Goal: Obtain resource: Download file/media

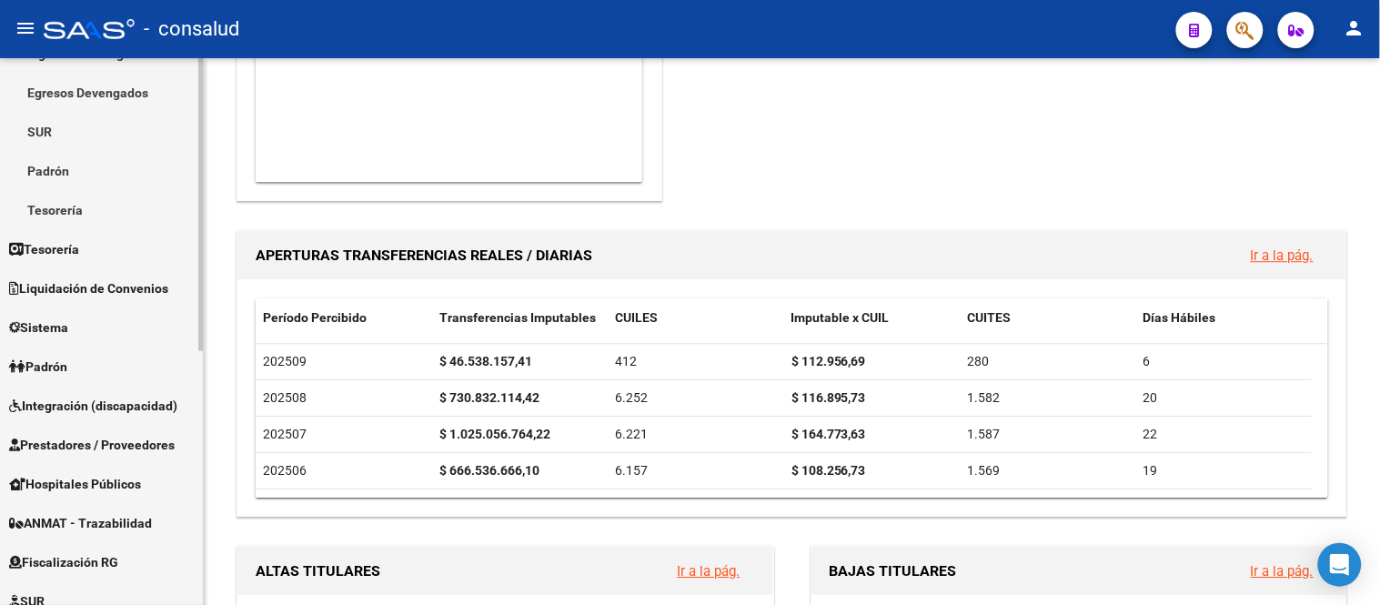
scroll to position [477, 0]
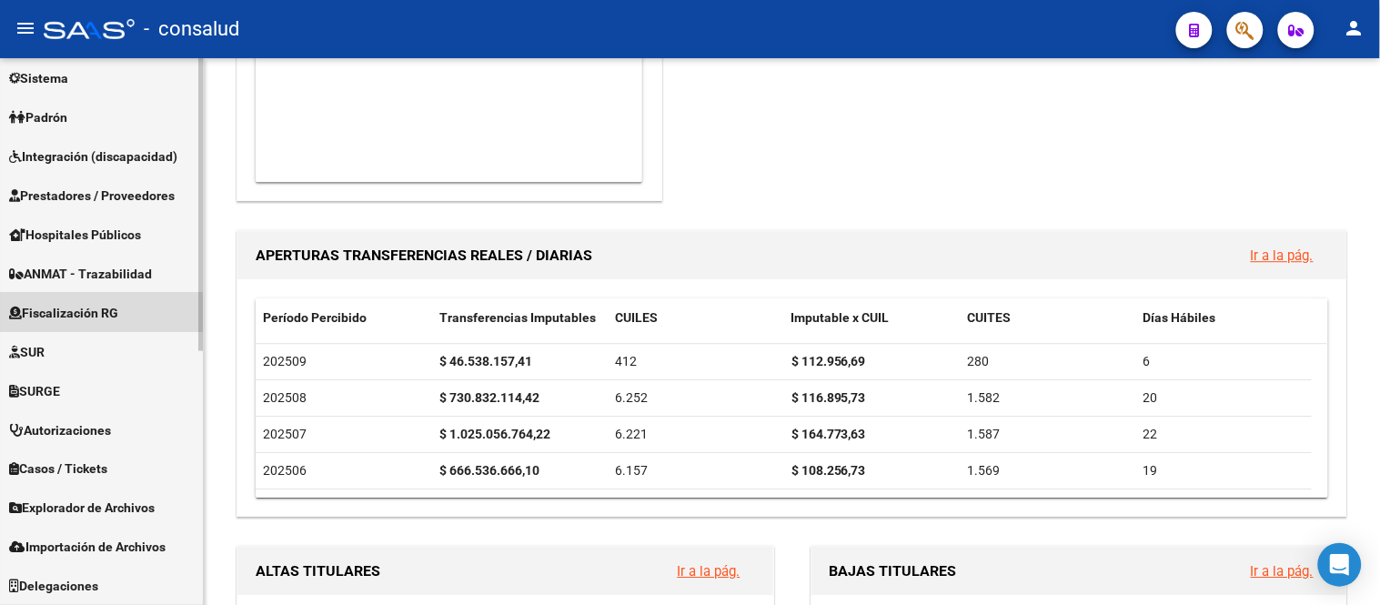
click at [77, 315] on span "Fiscalización RG" at bounding box center [63, 313] width 109 height 20
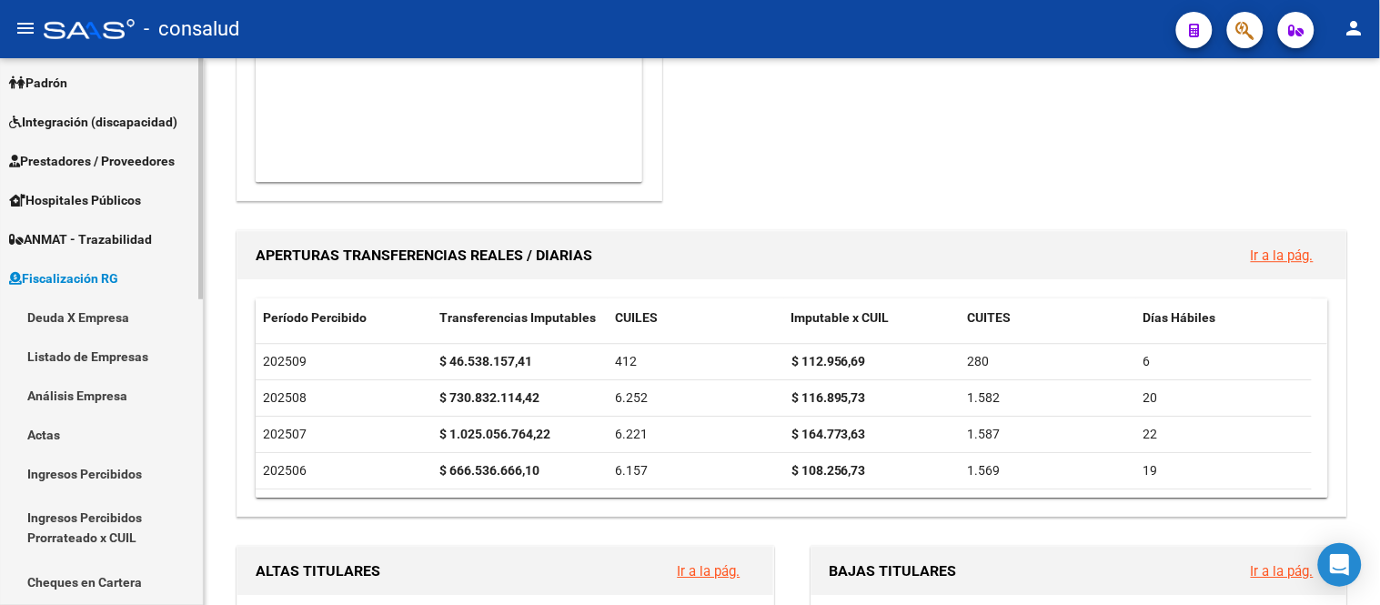
scroll to position [204, 0]
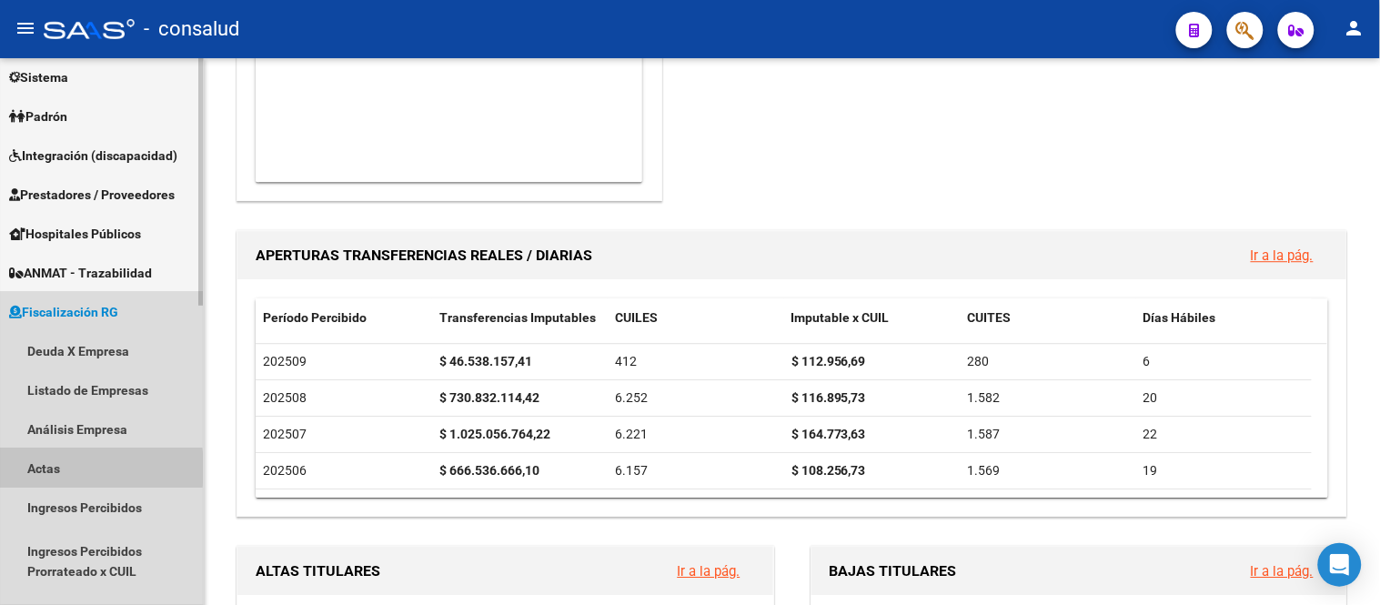
click at [32, 467] on link "Actas" at bounding box center [101, 467] width 203 height 39
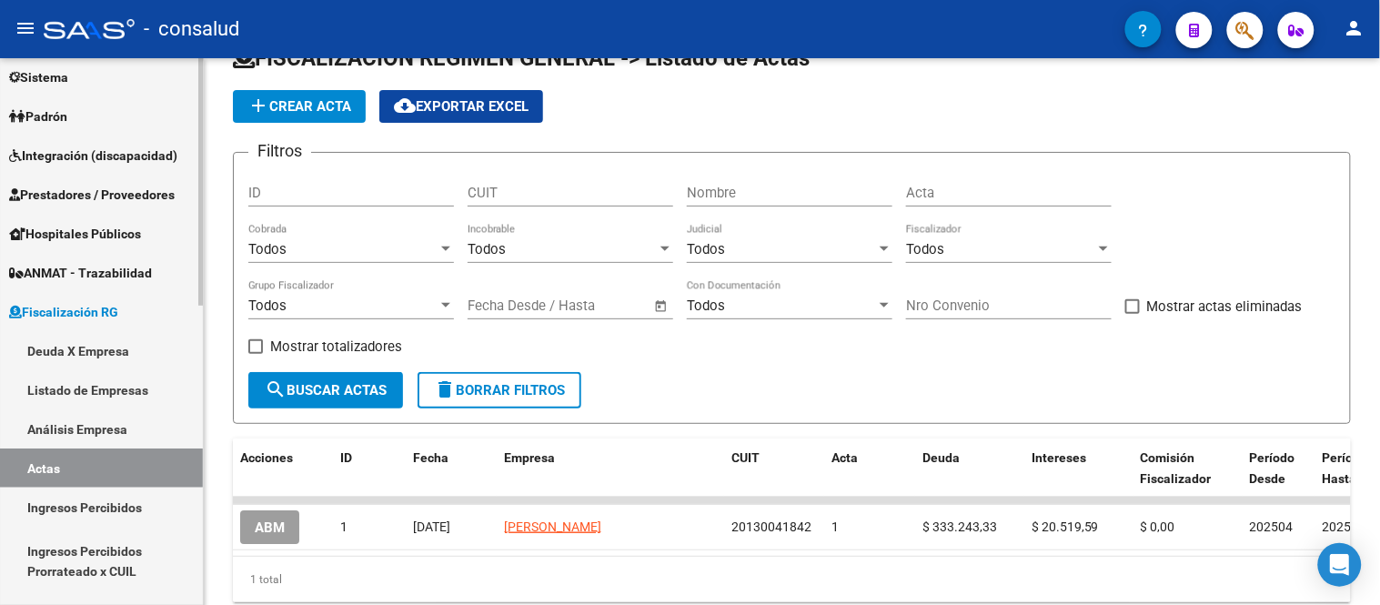
scroll to position [114, 0]
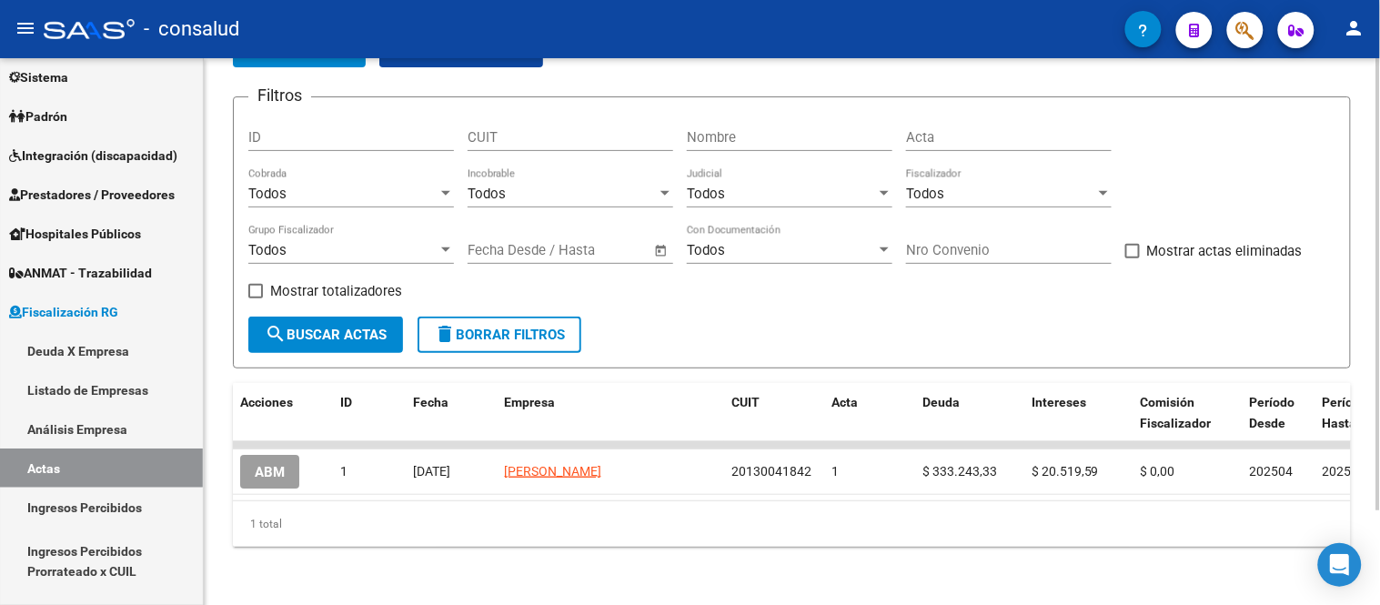
click at [994, 129] on input "Acta" at bounding box center [1009, 137] width 206 height 16
type input "2"
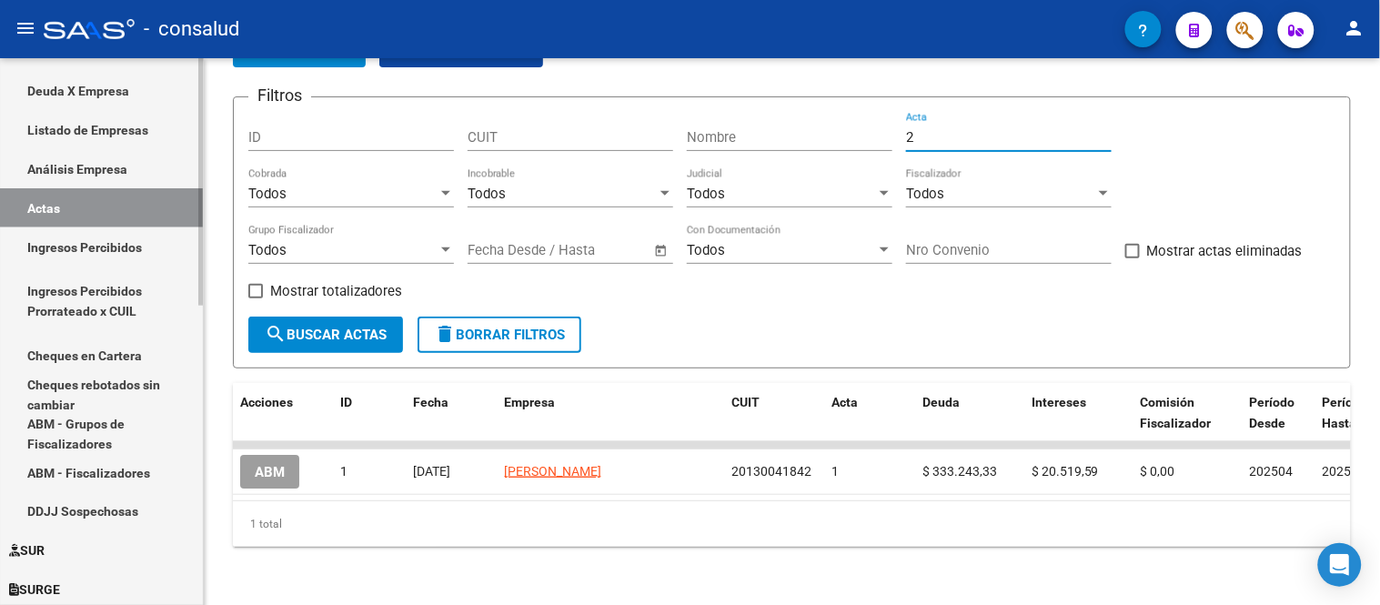
scroll to position [507, 0]
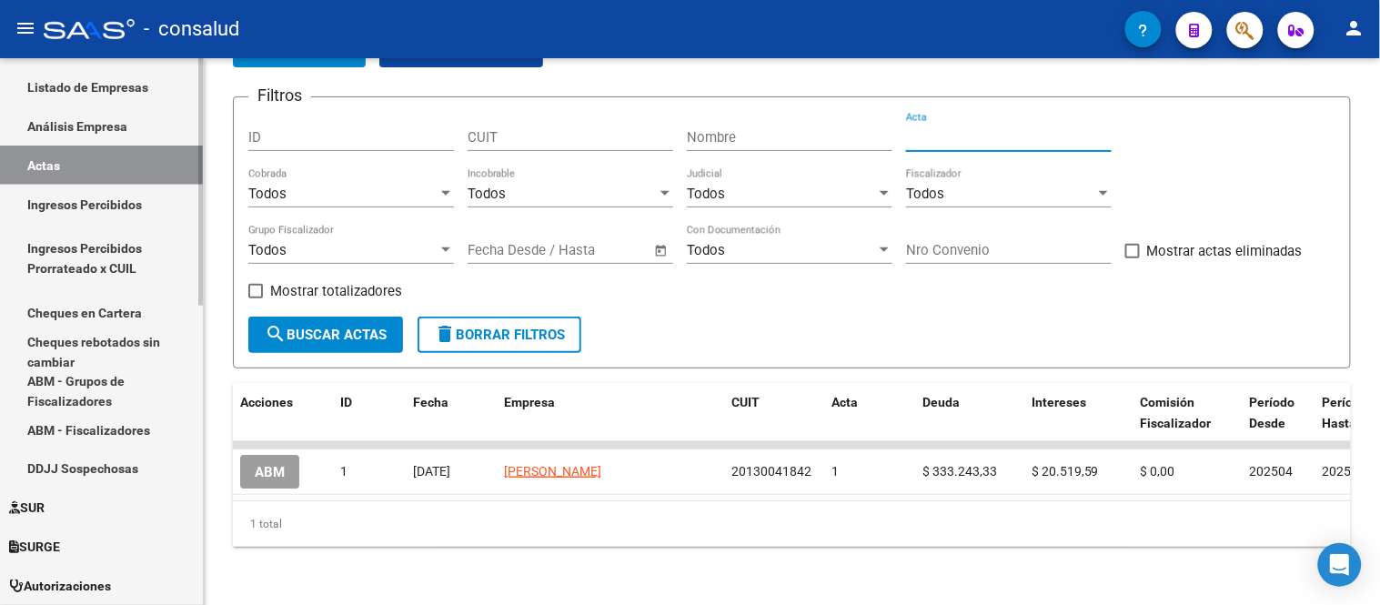
click at [106, 155] on link "Actas" at bounding box center [101, 165] width 203 height 39
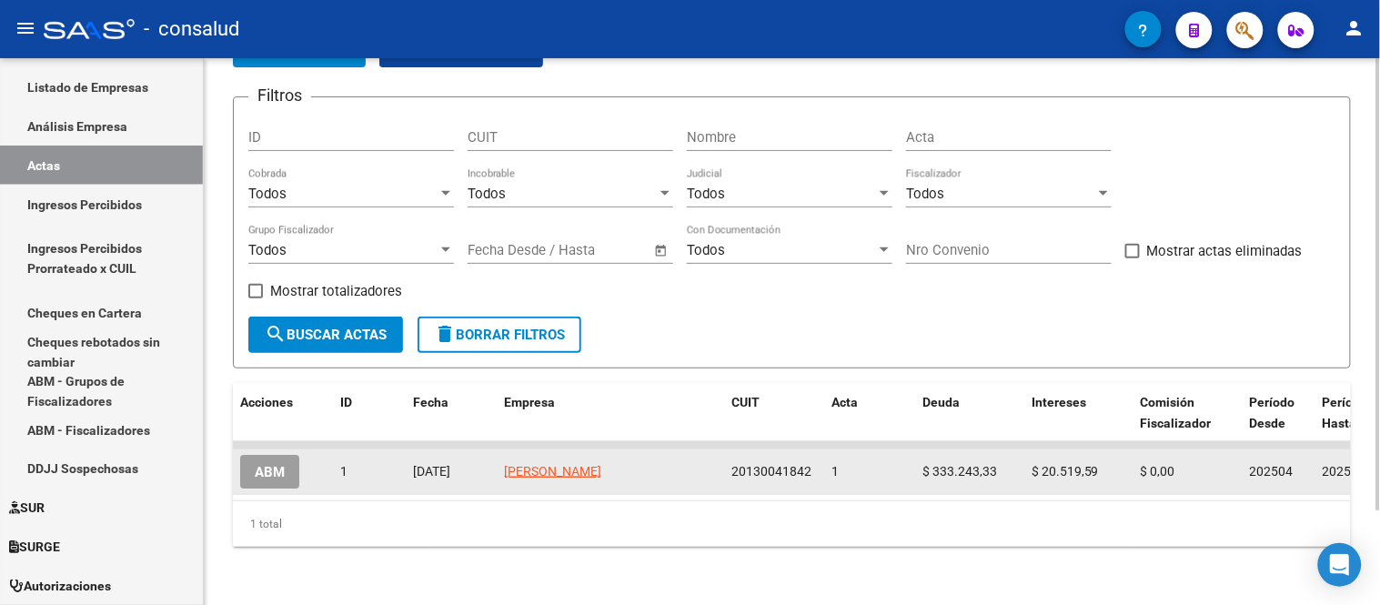
click at [271, 464] on span "ABM" at bounding box center [270, 472] width 30 height 16
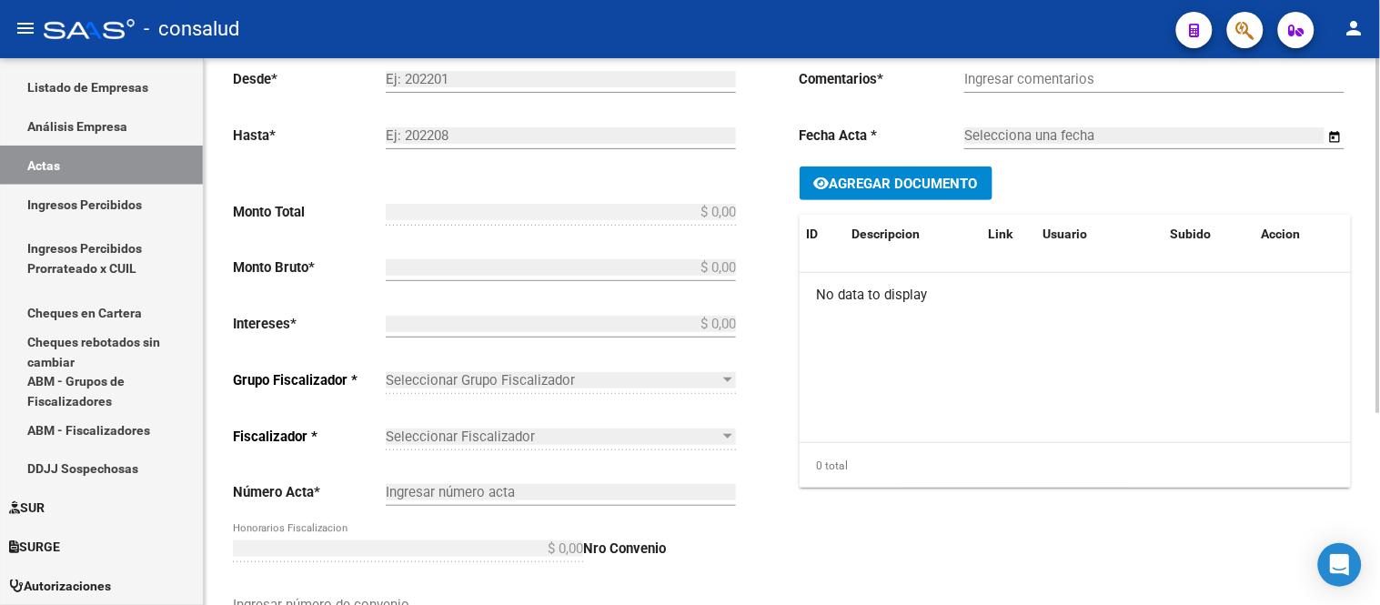
type input "202504"
type input "202505"
type input "$ 353.762,92"
type input "$ 333.243,33"
type input "$ 20.519,59"
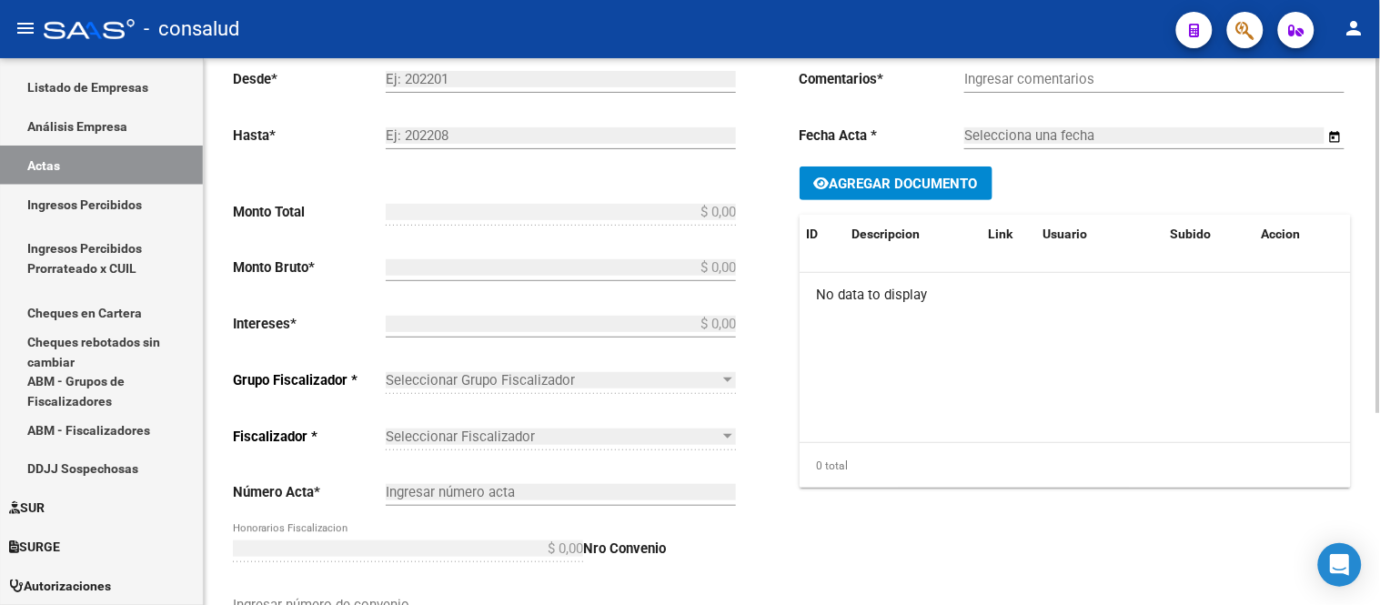
type input "1"
checkbox input "true"
type input "Pagó solo sin consultar"
type input "[DATE]"
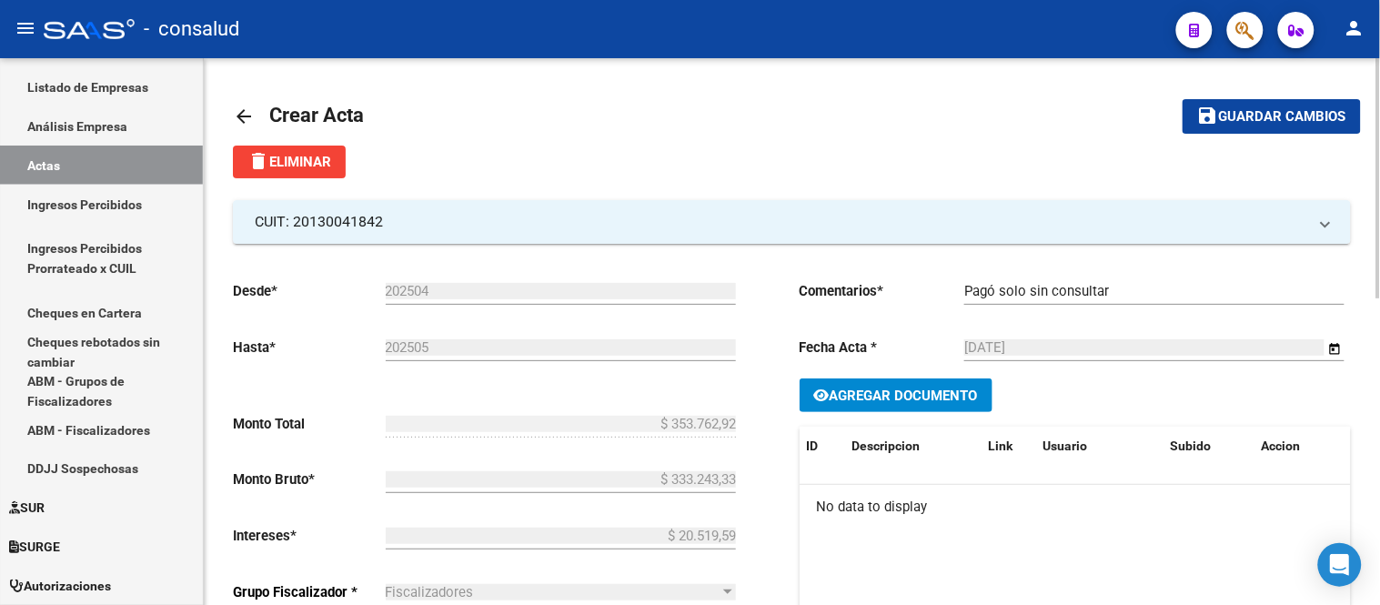
click at [249, 115] on mat-icon "arrow_back" at bounding box center [244, 116] width 22 height 22
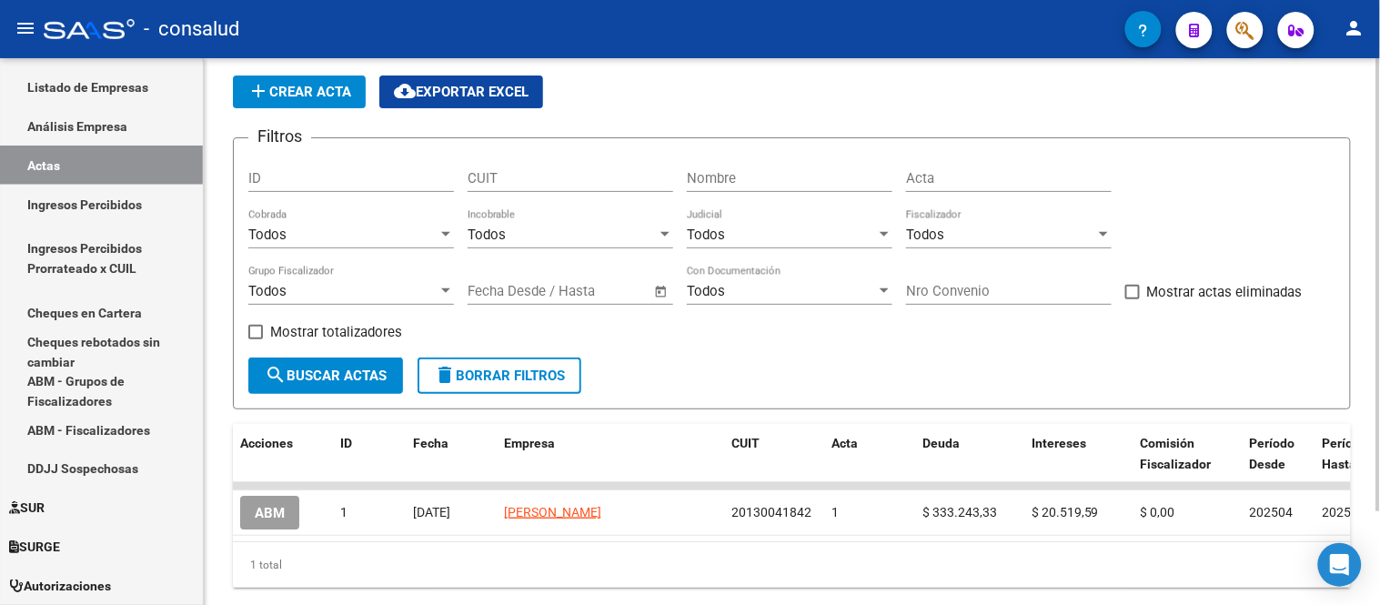
scroll to position [13, 0]
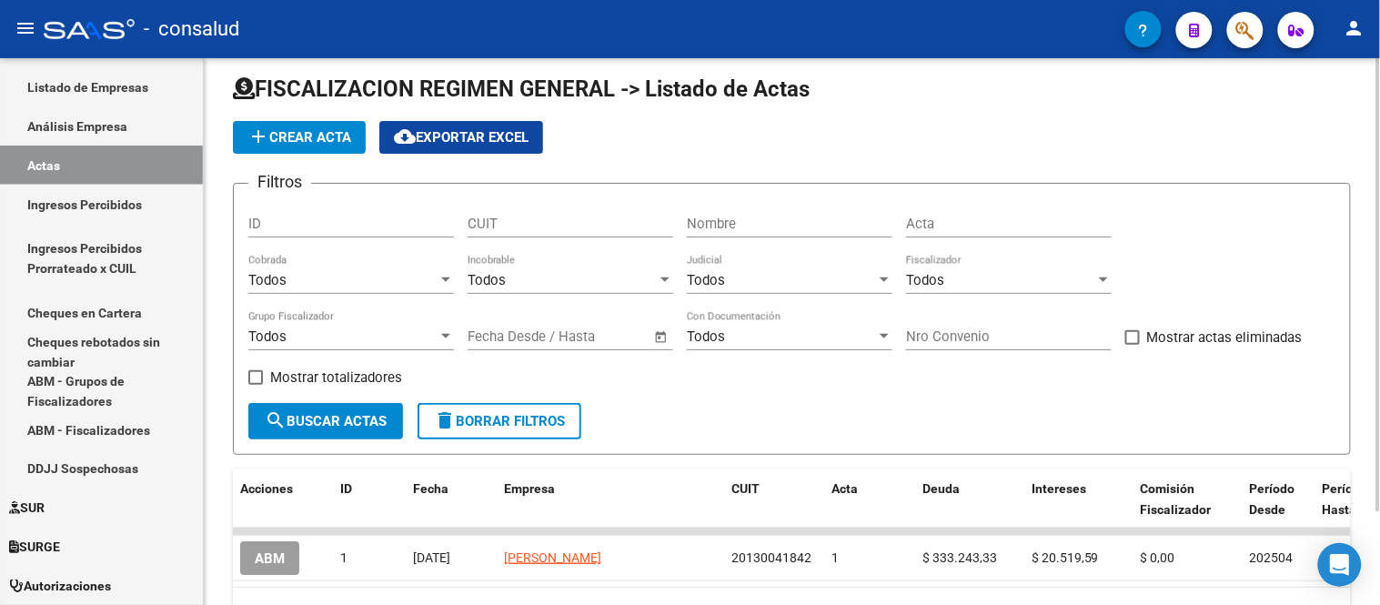
click at [992, 231] on input "Acta" at bounding box center [1009, 224] width 206 height 16
click at [315, 138] on span "add Crear Acta" at bounding box center [299, 137] width 104 height 16
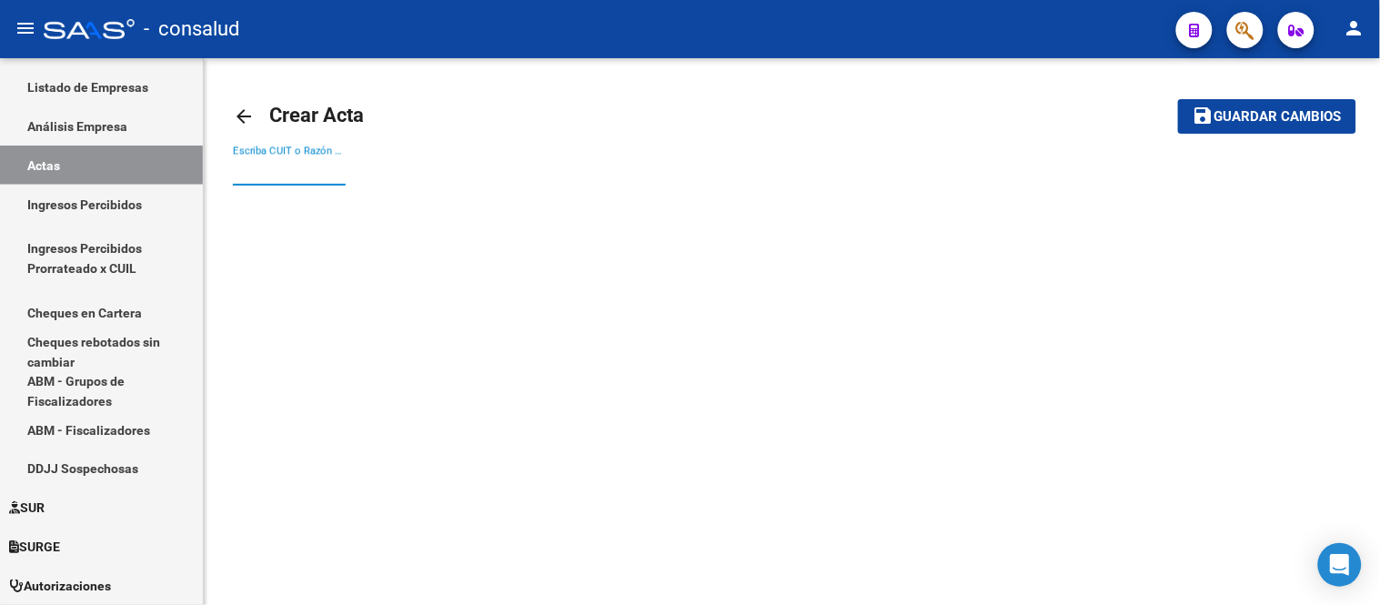
drag, startPoint x: 241, startPoint y: 169, endPoint x: 577, endPoint y: 157, distance: 336.7
click at [247, 169] on input "Escriba CUIT o Razón Social para buscar" at bounding box center [289, 171] width 113 height 16
type input "30717024393"
click at [1178, 99] on button "save Guardar cambios" at bounding box center [1267, 116] width 178 height 34
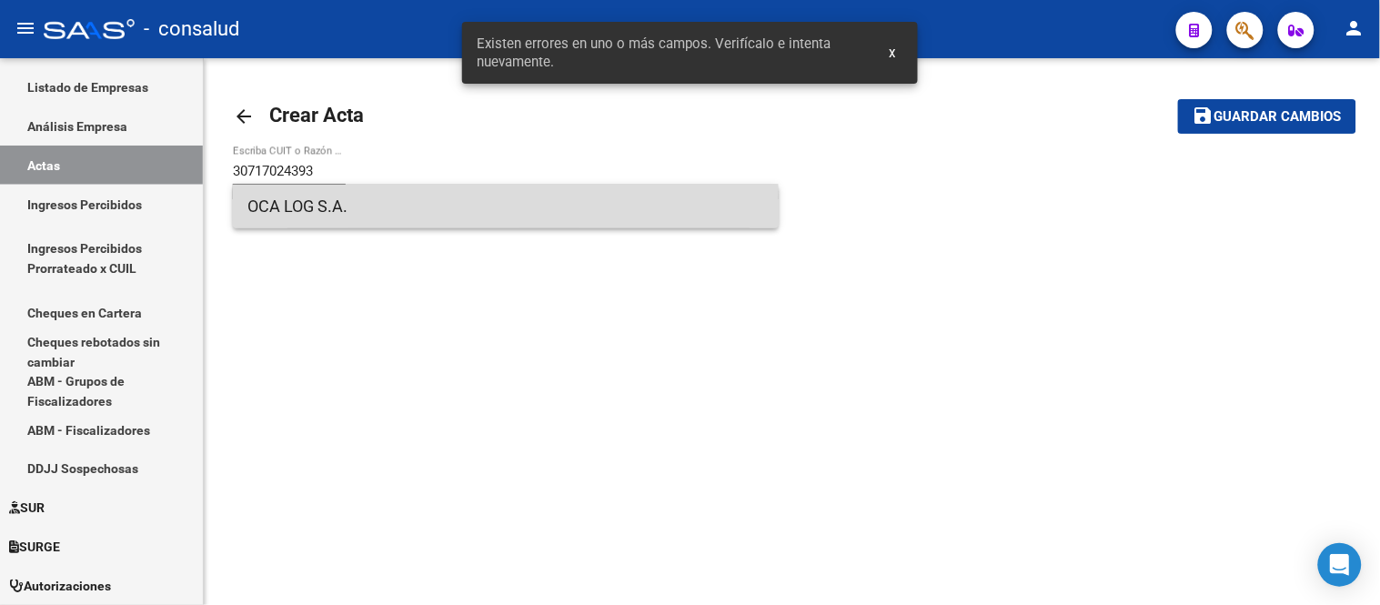
click at [302, 214] on span "OCA LOG S.A." at bounding box center [505, 207] width 517 height 44
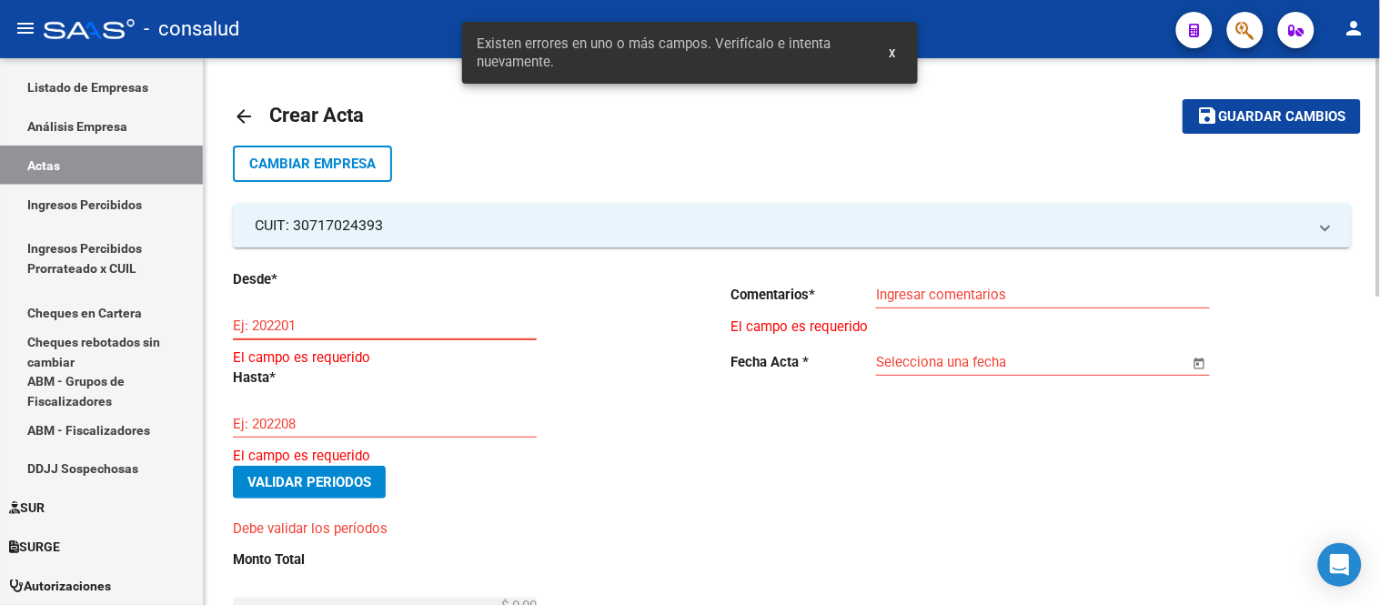
drag, startPoint x: 306, startPoint y: 329, endPoint x: 347, endPoint y: 305, distance: 48.5
click at [306, 328] on input "Ej: 202201" at bounding box center [385, 325] width 304 height 16
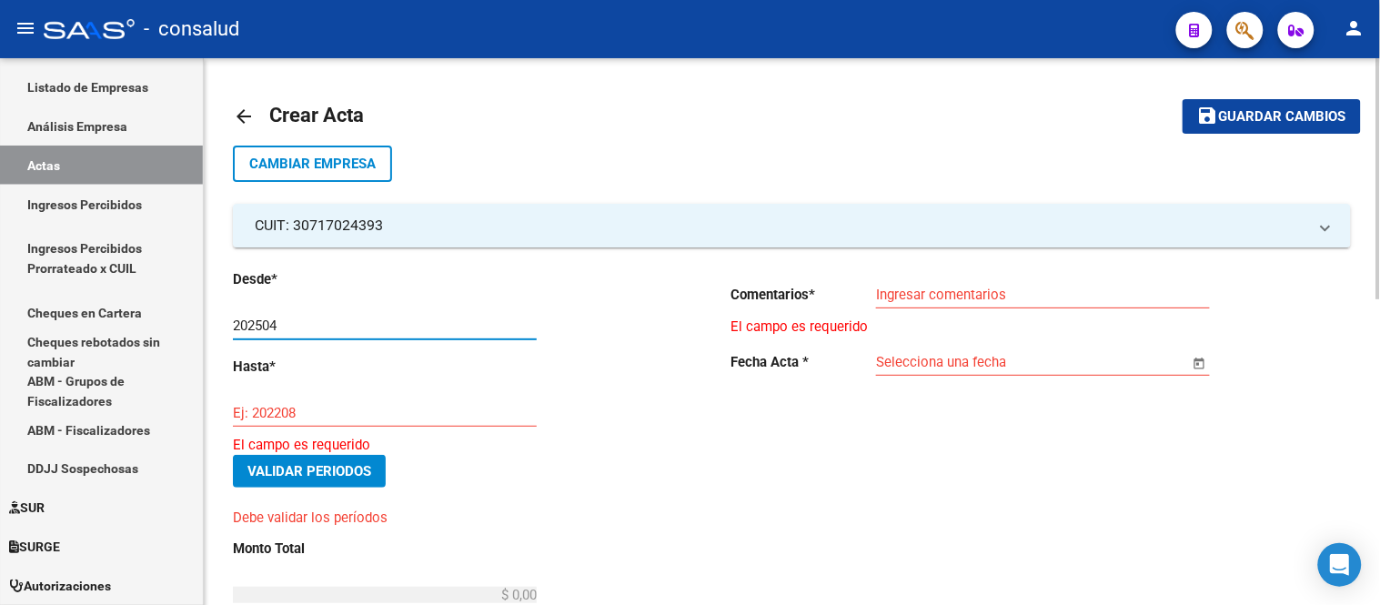
type input "202504"
click at [291, 412] on input "Ej: 202208" at bounding box center [385, 413] width 304 height 16
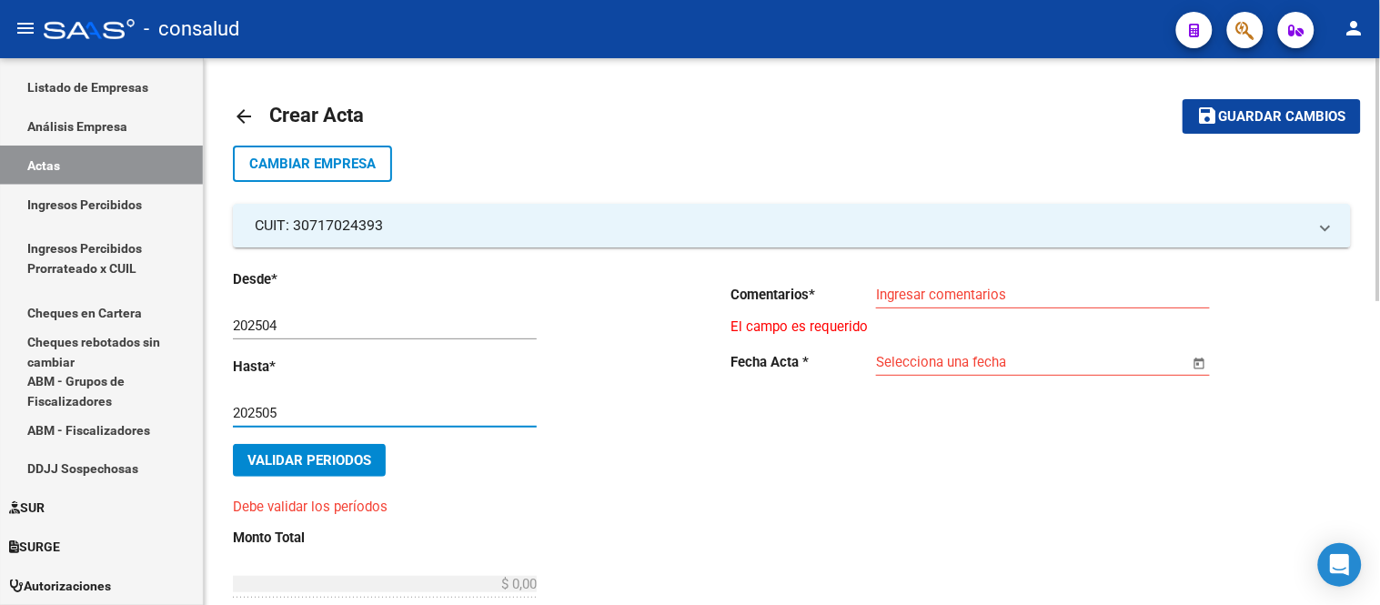
type input "202505"
click at [941, 280] on div "Ingresar comentarios" at bounding box center [1043, 288] width 334 height 39
click at [941, 293] on input "Ingresar comentarios" at bounding box center [1043, 294] width 334 height 16
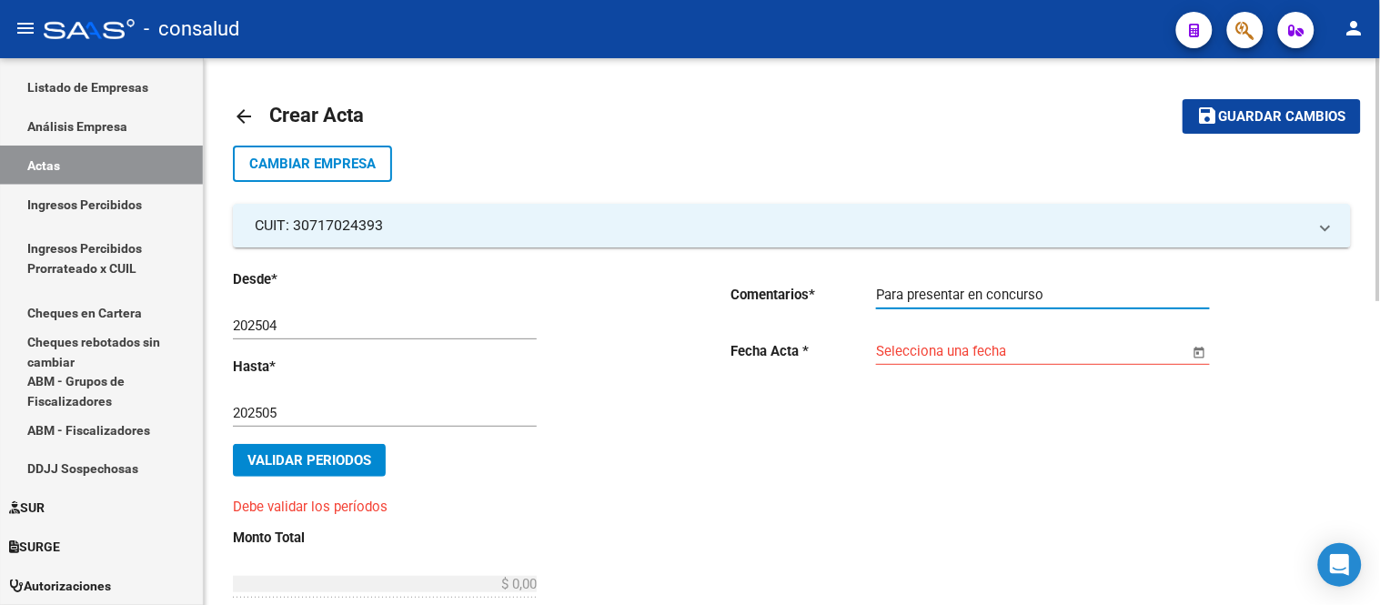
type input "Para presentar en concurso"
click at [930, 353] on input "Selecciona una fecha" at bounding box center [1032, 351] width 313 height 16
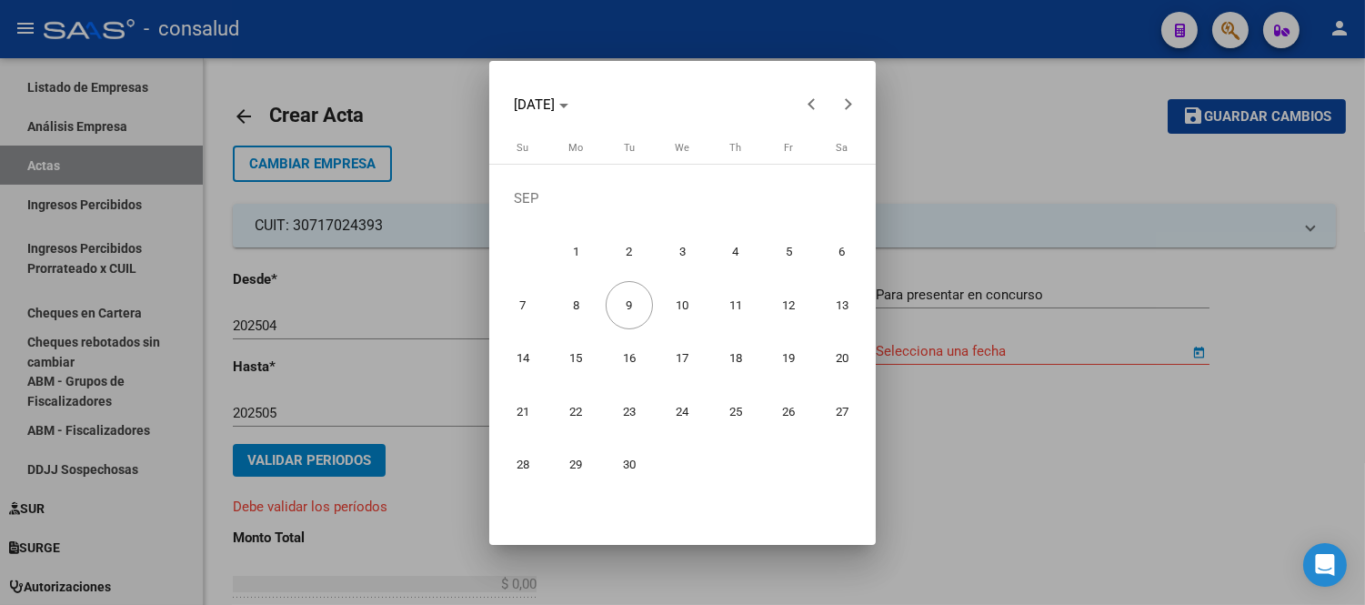
click at [682, 304] on span "10" at bounding box center [682, 305] width 48 height 48
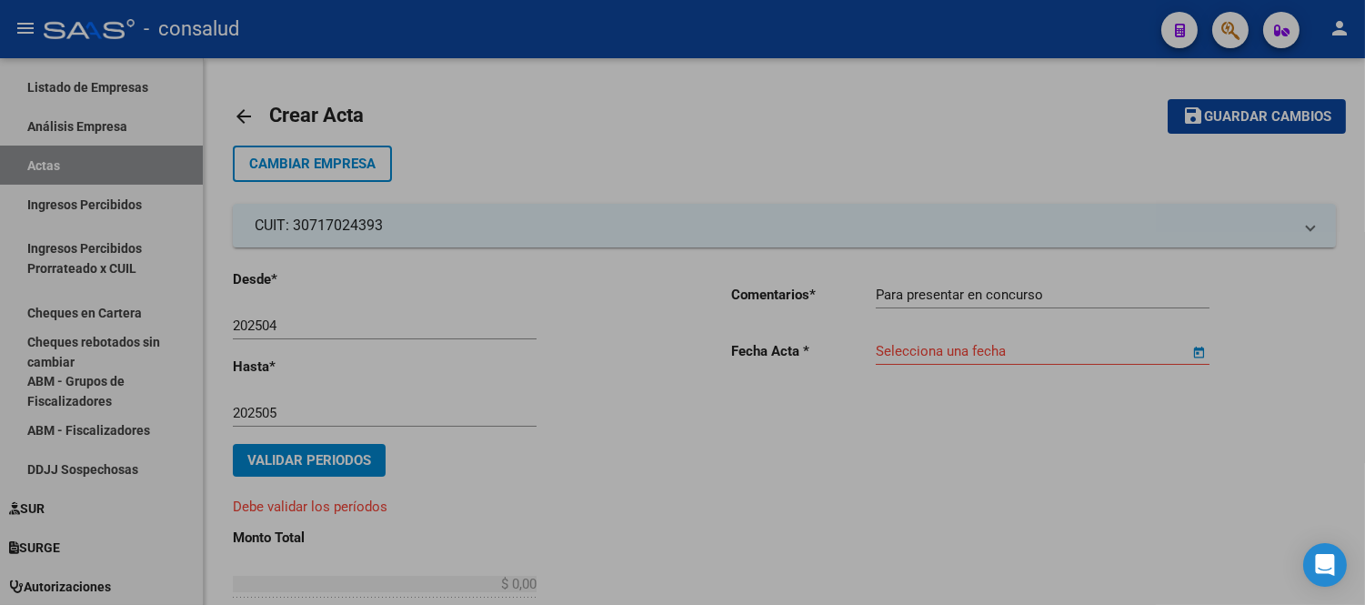
type input "[DATE]"
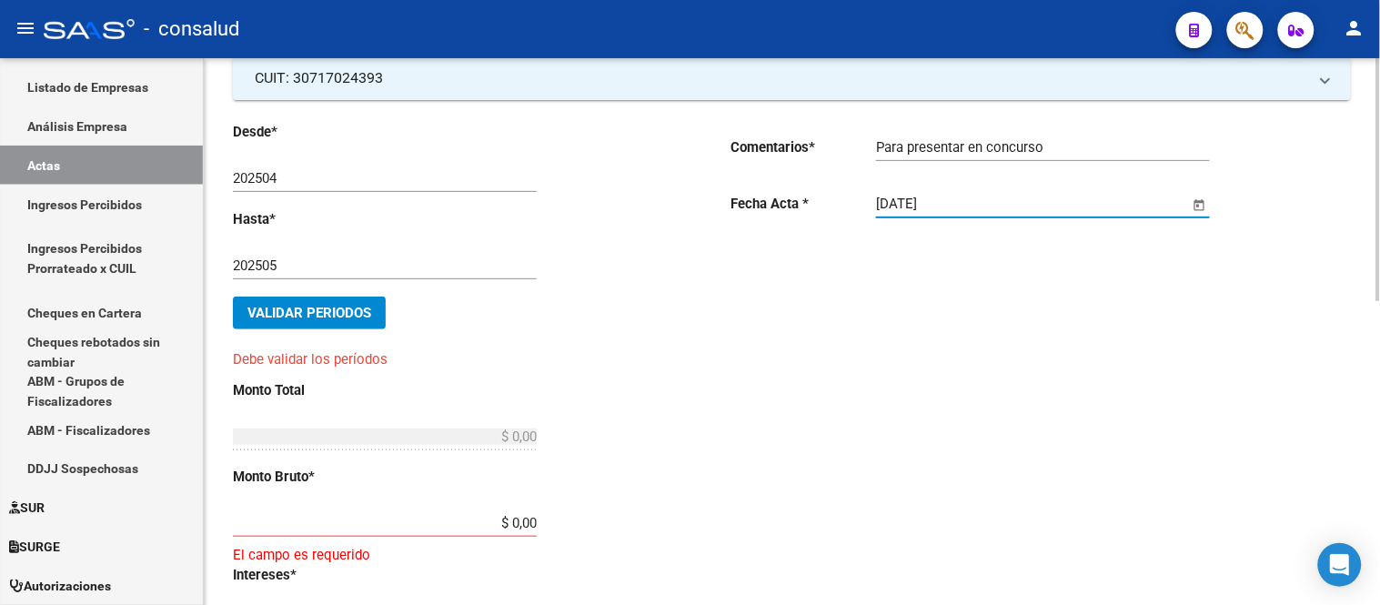
scroll to position [202, 0]
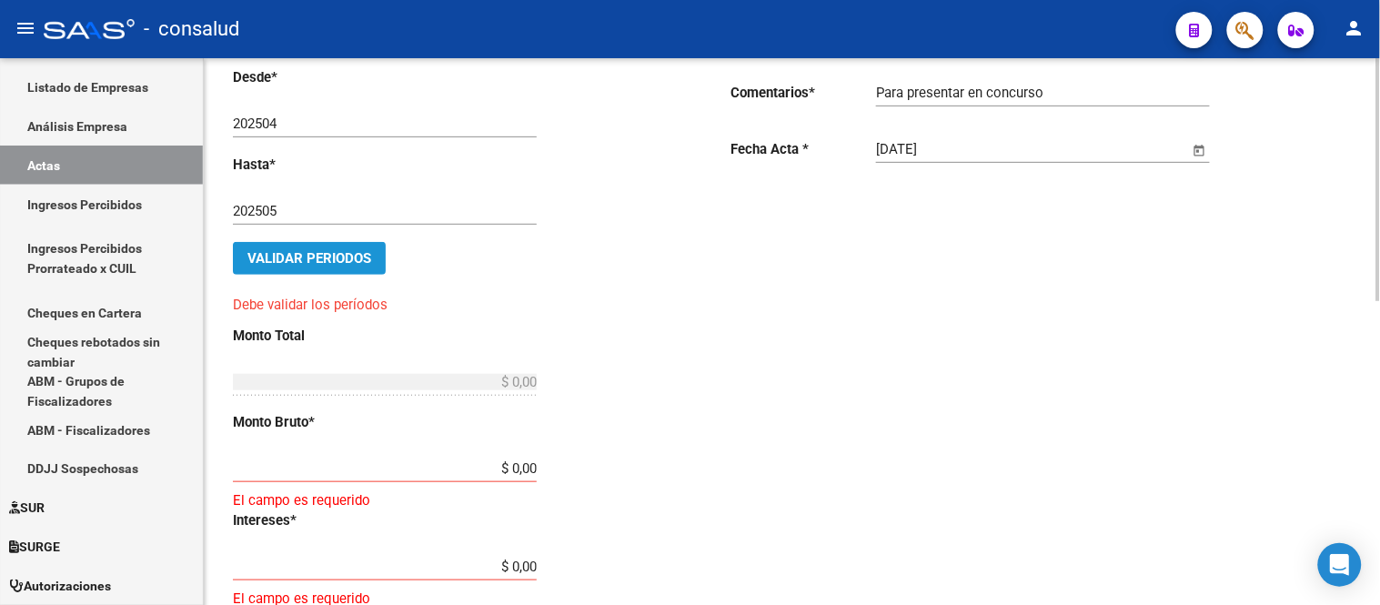
click at [321, 255] on span "Validar Periodos" at bounding box center [309, 258] width 124 height 16
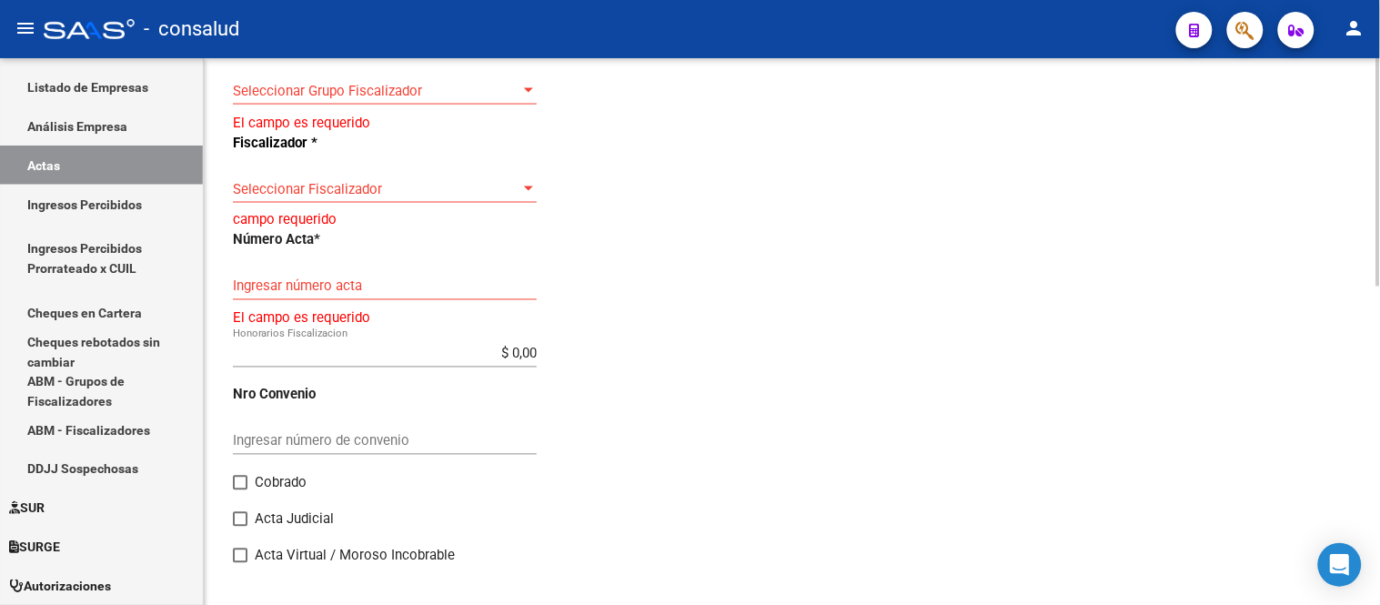
scroll to position [767, 0]
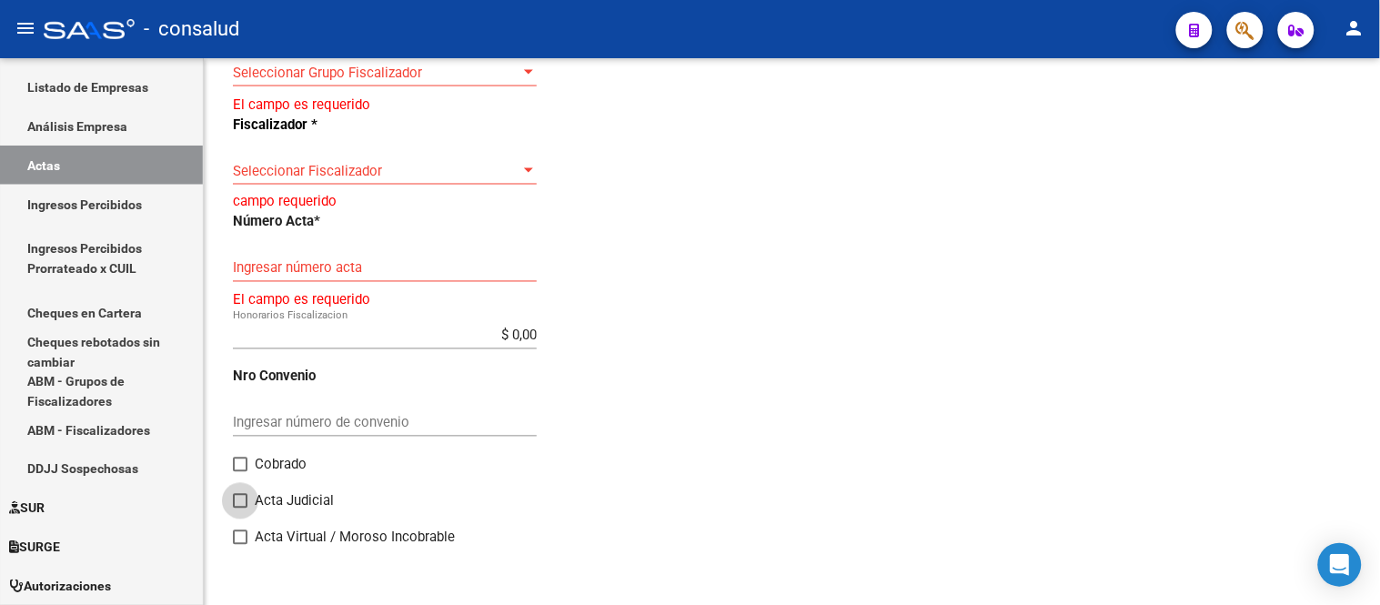
click at [236, 502] on span at bounding box center [240, 501] width 15 height 15
click at [239, 508] on input "Acta Judicial" at bounding box center [239, 508] width 1 height 1
checkbox input "true"
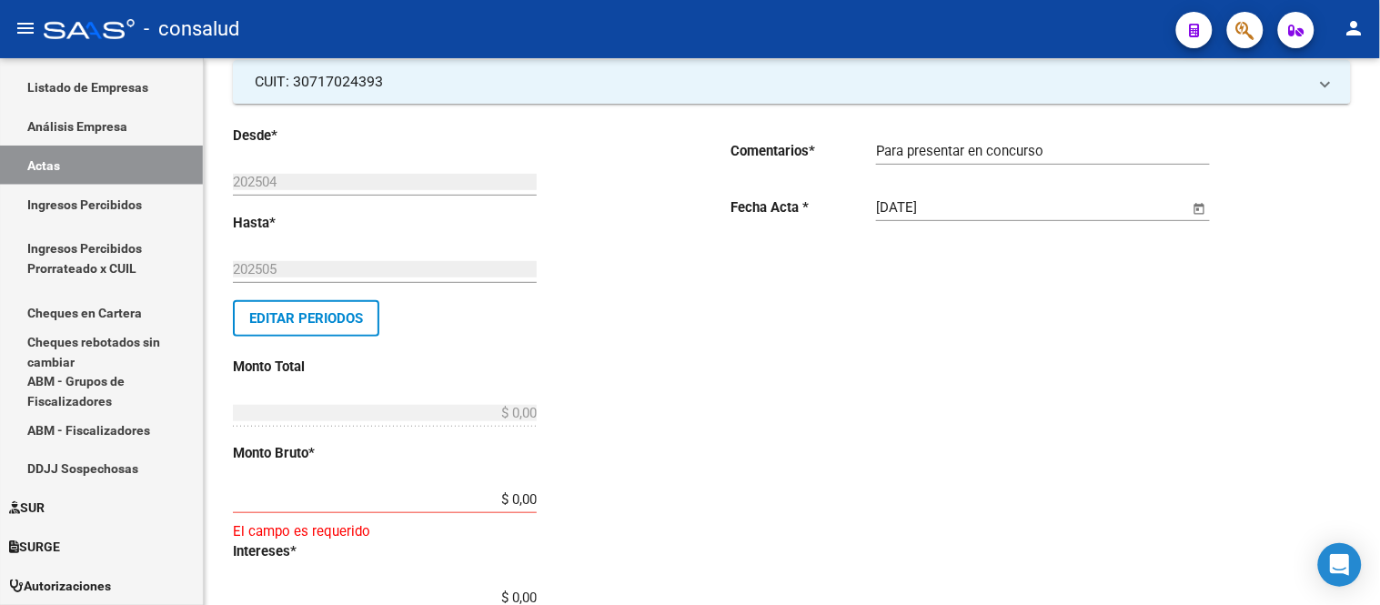
scroll to position [0, 0]
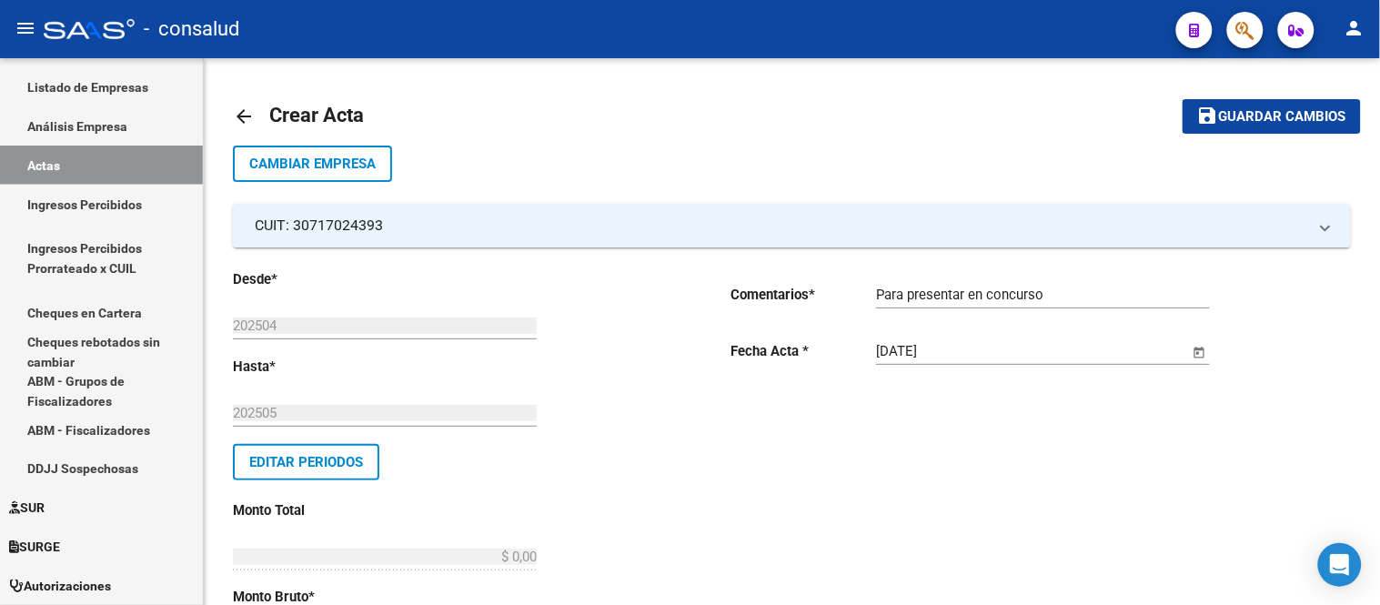
click at [240, 113] on mat-icon "arrow_back" at bounding box center [244, 116] width 22 height 22
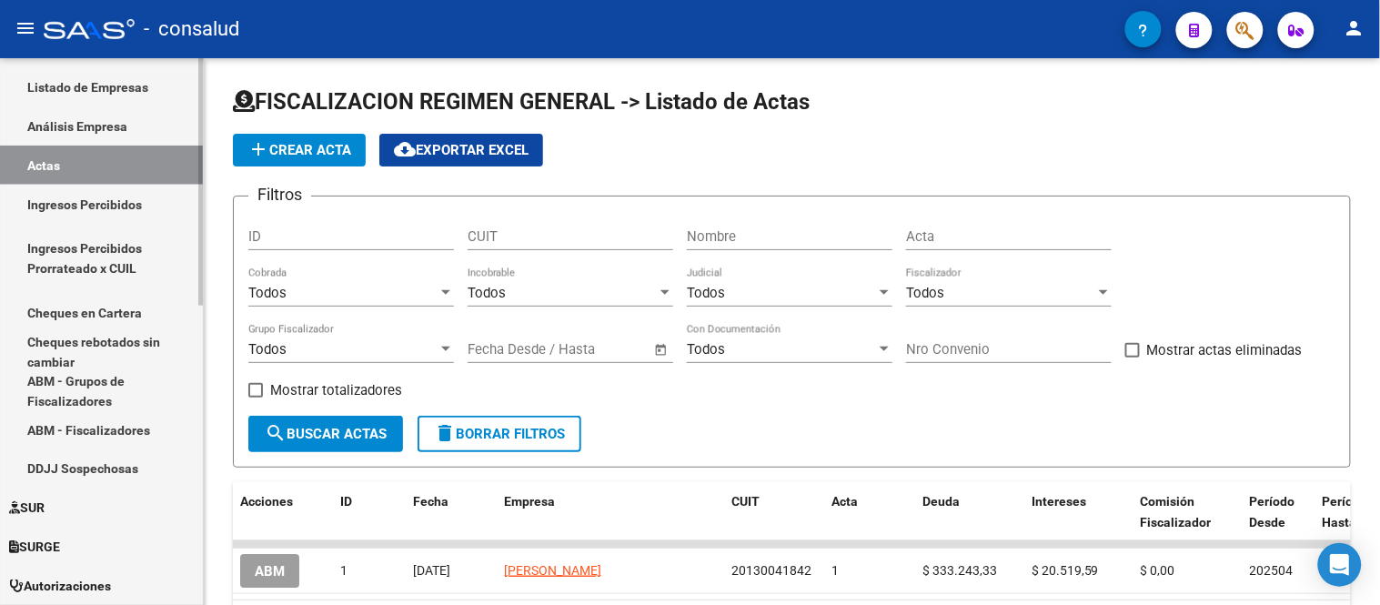
scroll to position [406, 0]
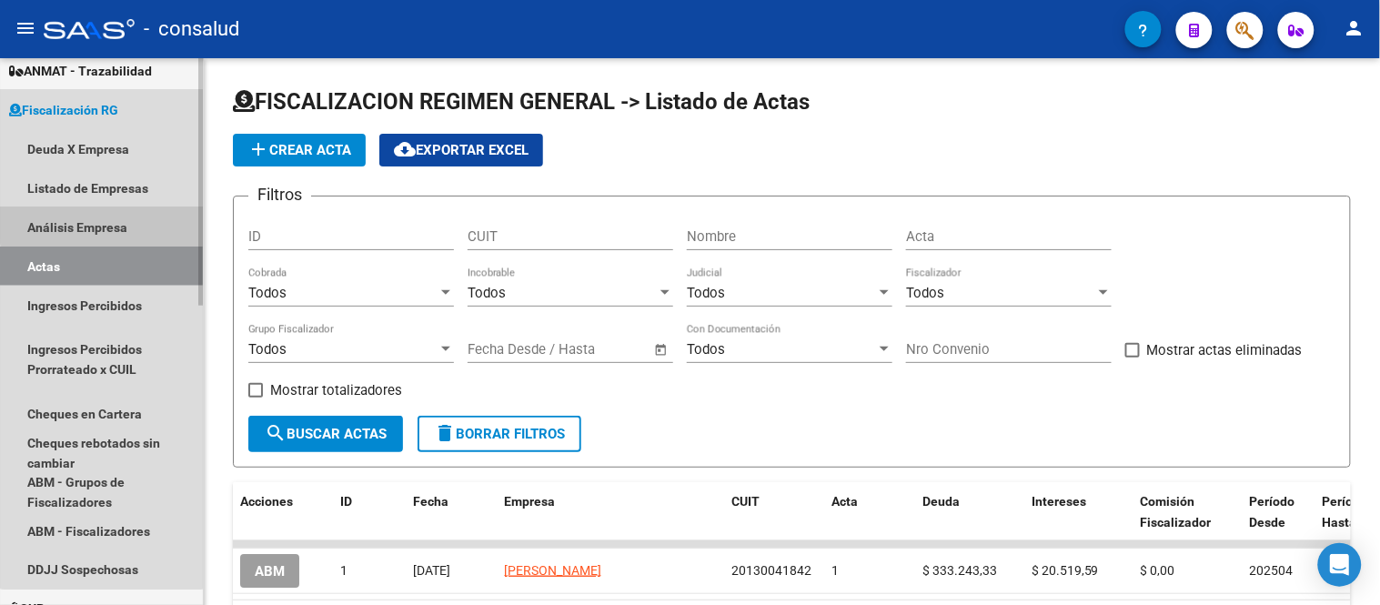
click at [102, 220] on link "Análisis Empresa" at bounding box center [101, 226] width 203 height 39
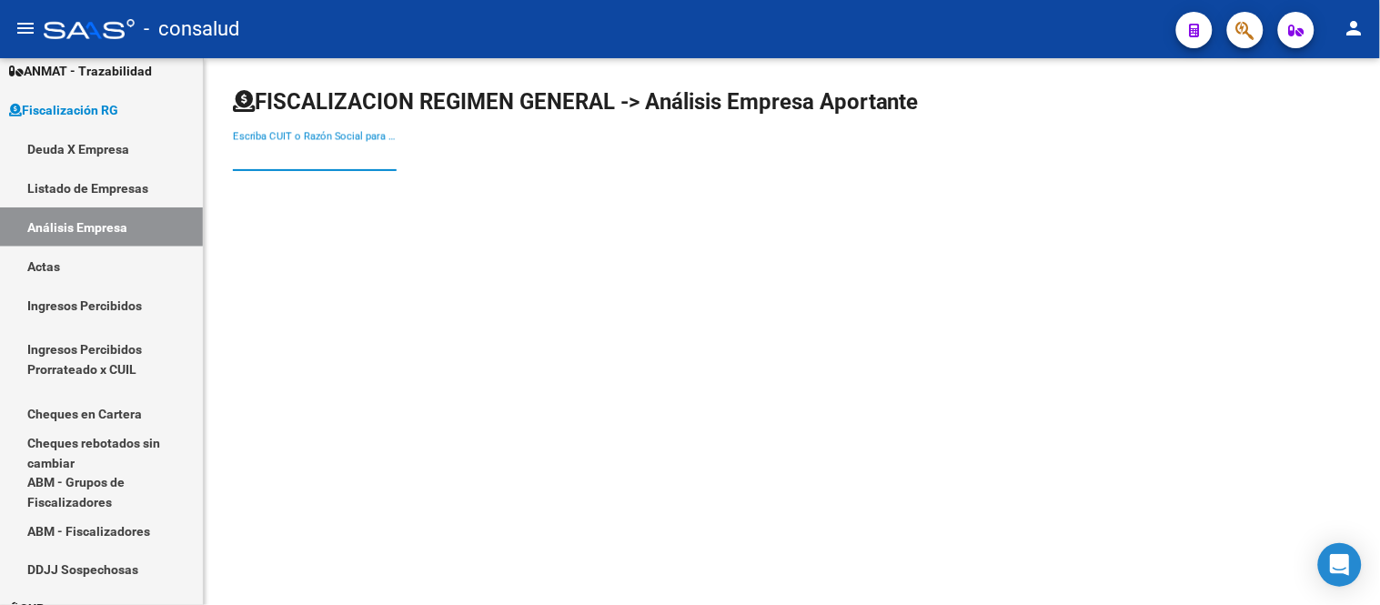
drag, startPoint x: 269, startPoint y: 148, endPoint x: 483, endPoint y: 91, distance: 221.3
click at [274, 146] on div "Escriba CUIT o Razón Social para buscar" at bounding box center [315, 150] width 164 height 39
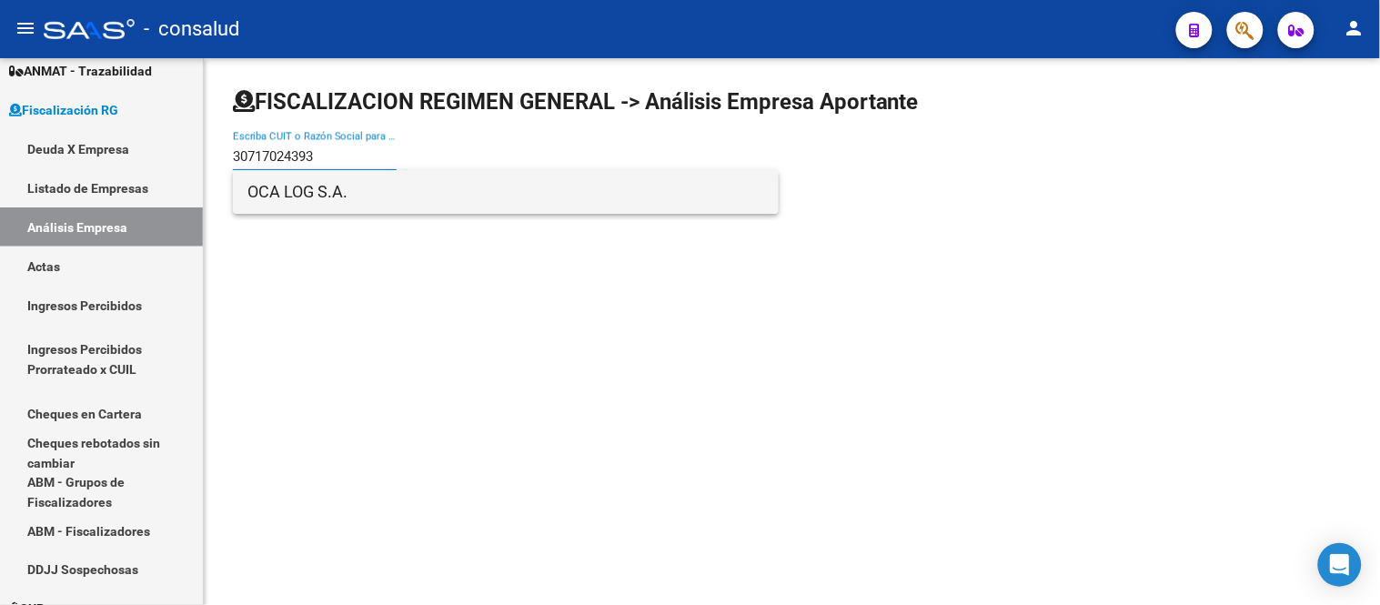
type input "30717024393"
click at [329, 186] on span "OCA LOG S.A." at bounding box center [505, 192] width 517 height 44
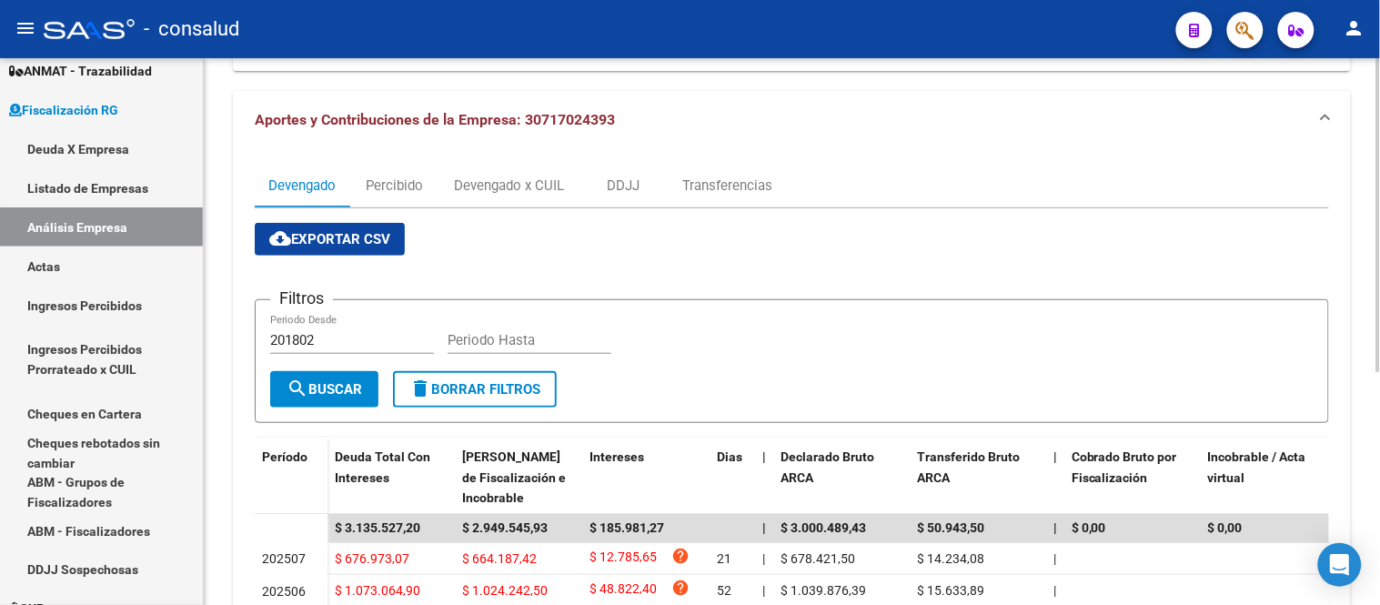
scroll to position [103, 0]
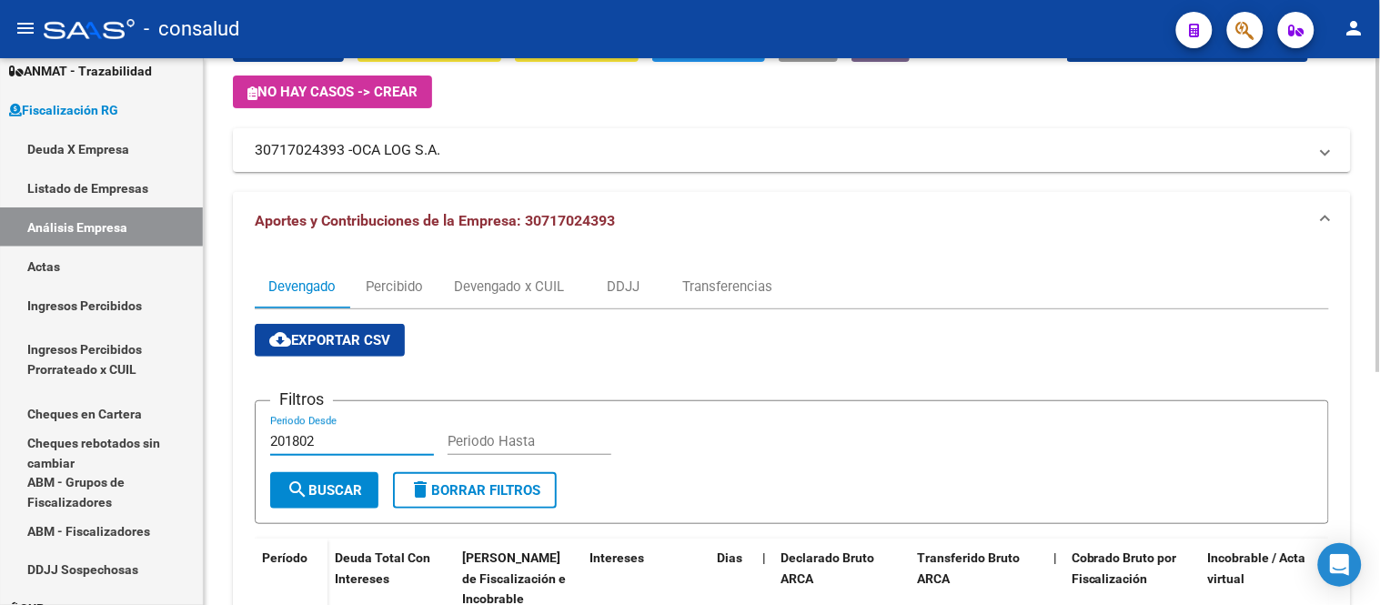
click at [318, 440] on input "201802" at bounding box center [352, 441] width 164 height 16
type input "202504"
type input "202505"
click at [349, 487] on span "search Buscar" at bounding box center [323, 490] width 75 height 16
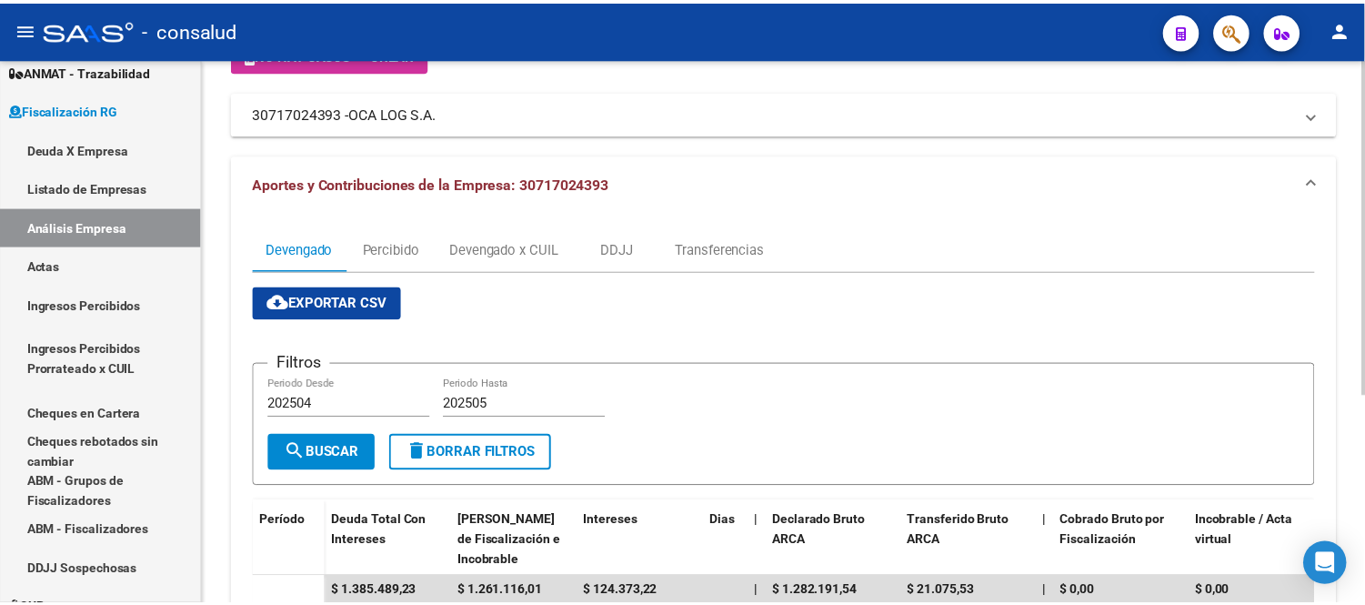
scroll to position [37, 0]
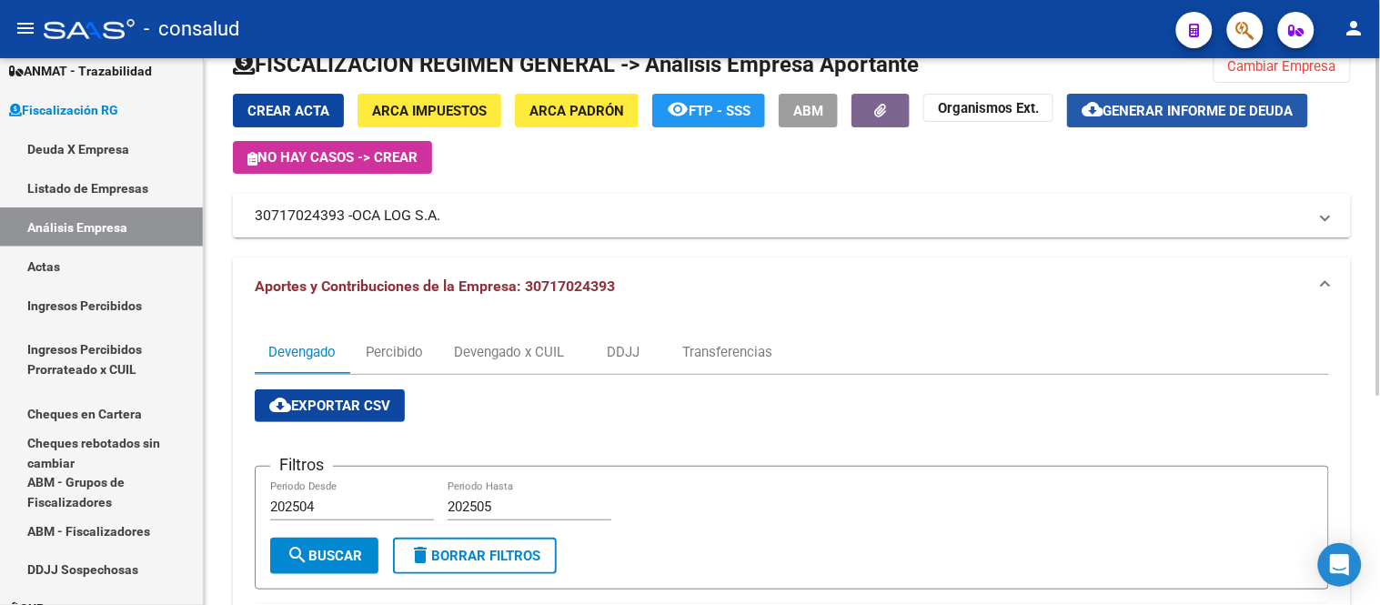
click at [1203, 111] on span "Generar informe de deuda" at bounding box center [1198, 111] width 190 height 16
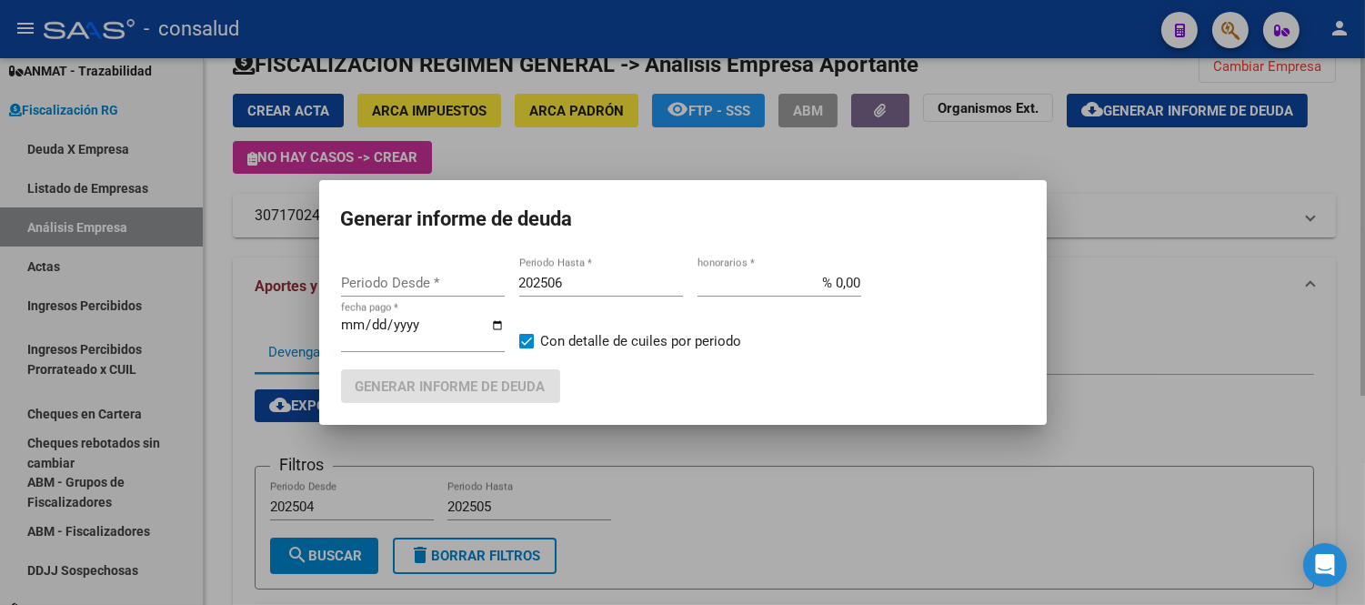
type input "201802"
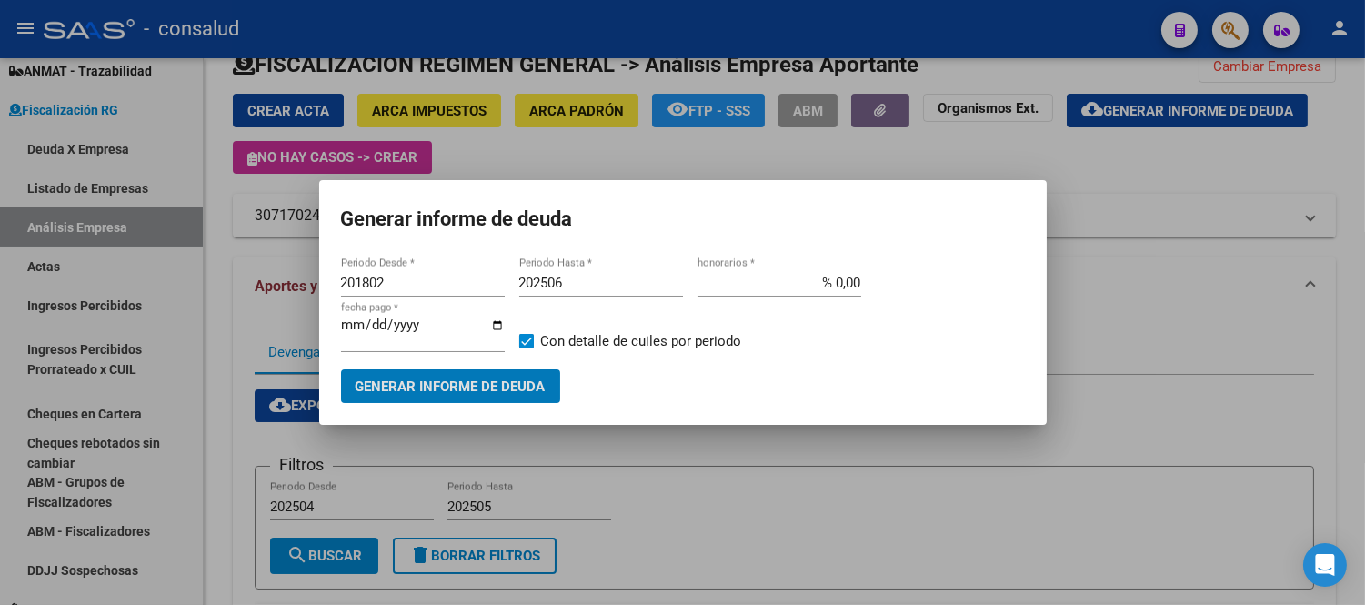
click at [411, 380] on span "Generar informe de deuda" at bounding box center [451, 386] width 190 height 16
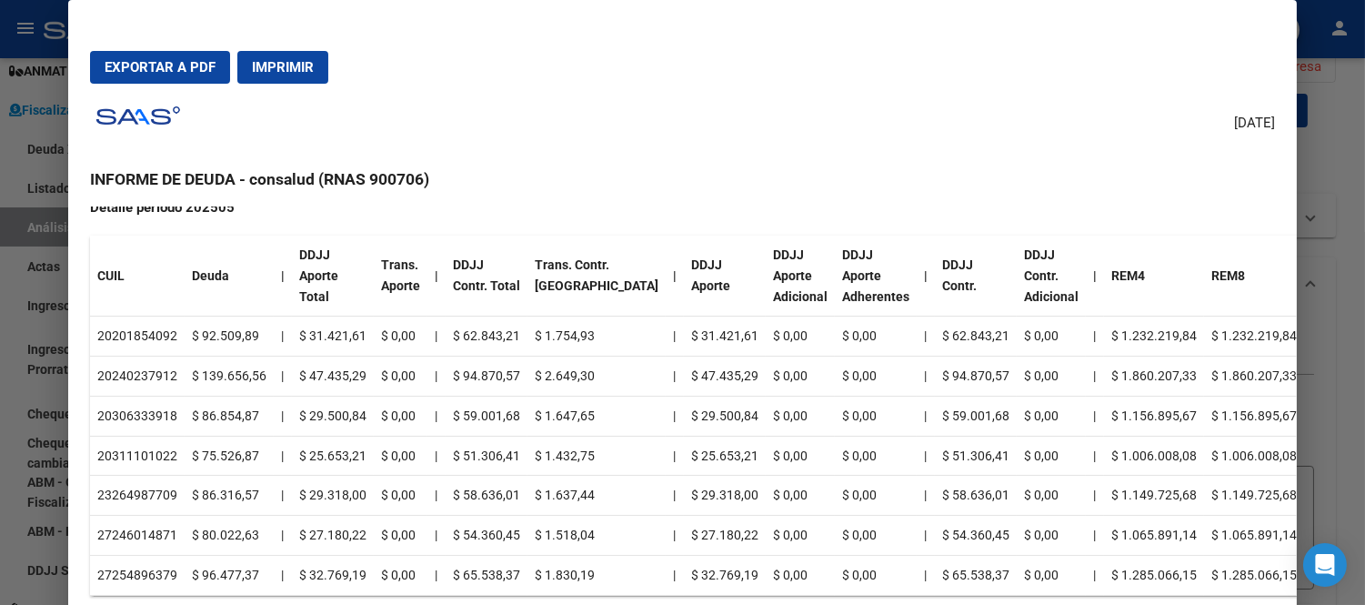
scroll to position [707, 0]
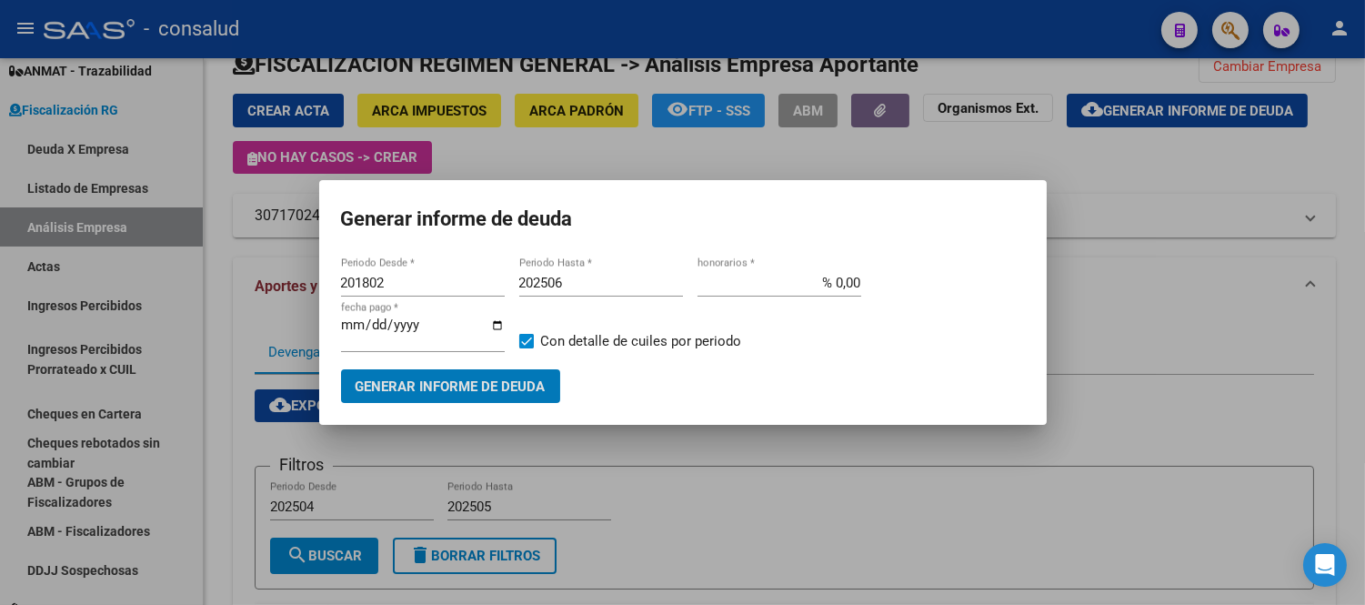
drag, startPoint x: 342, startPoint y: 318, endPoint x: 416, endPoint y: 304, distance: 75.1
click at [342, 316] on div "[DATE] fecha pago *" at bounding box center [423, 333] width 164 height 39
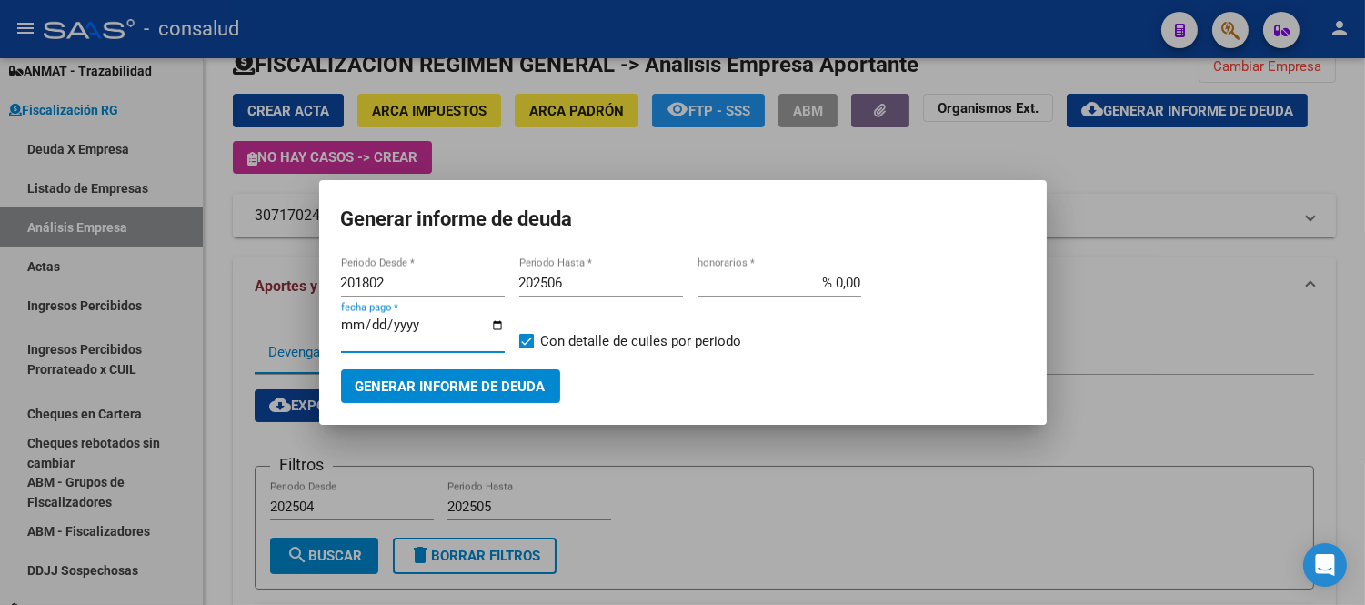
type input "[DATE]"
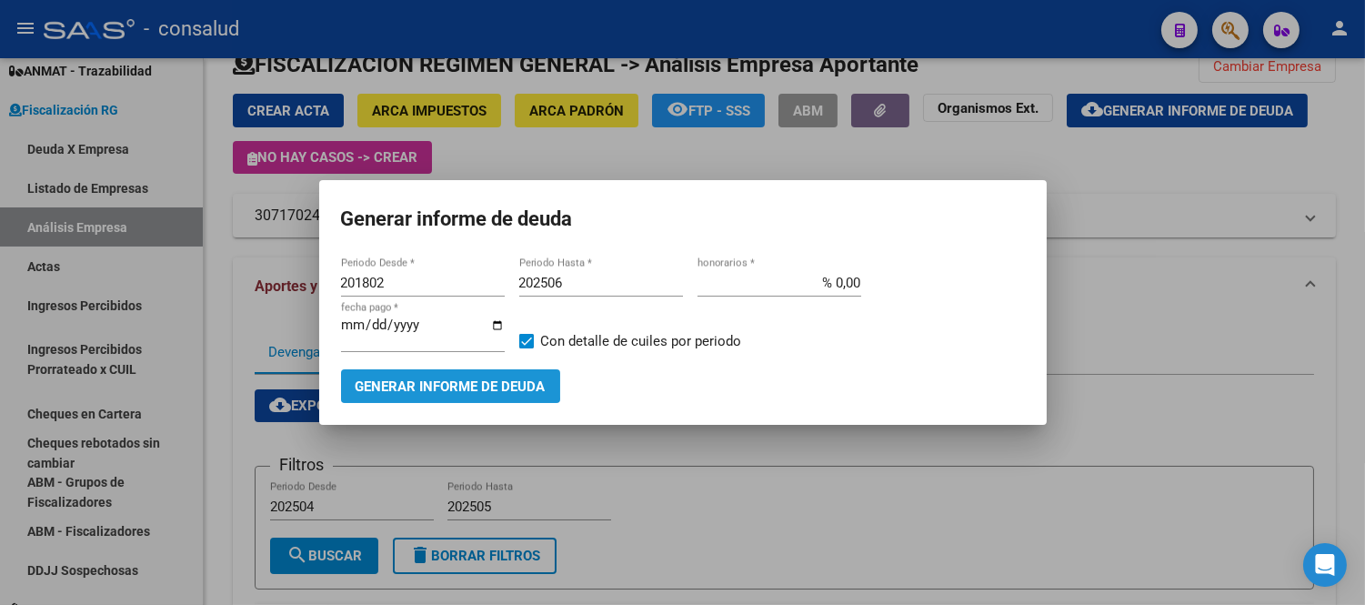
click at [438, 383] on span "Generar informe de deuda" at bounding box center [451, 386] width 190 height 16
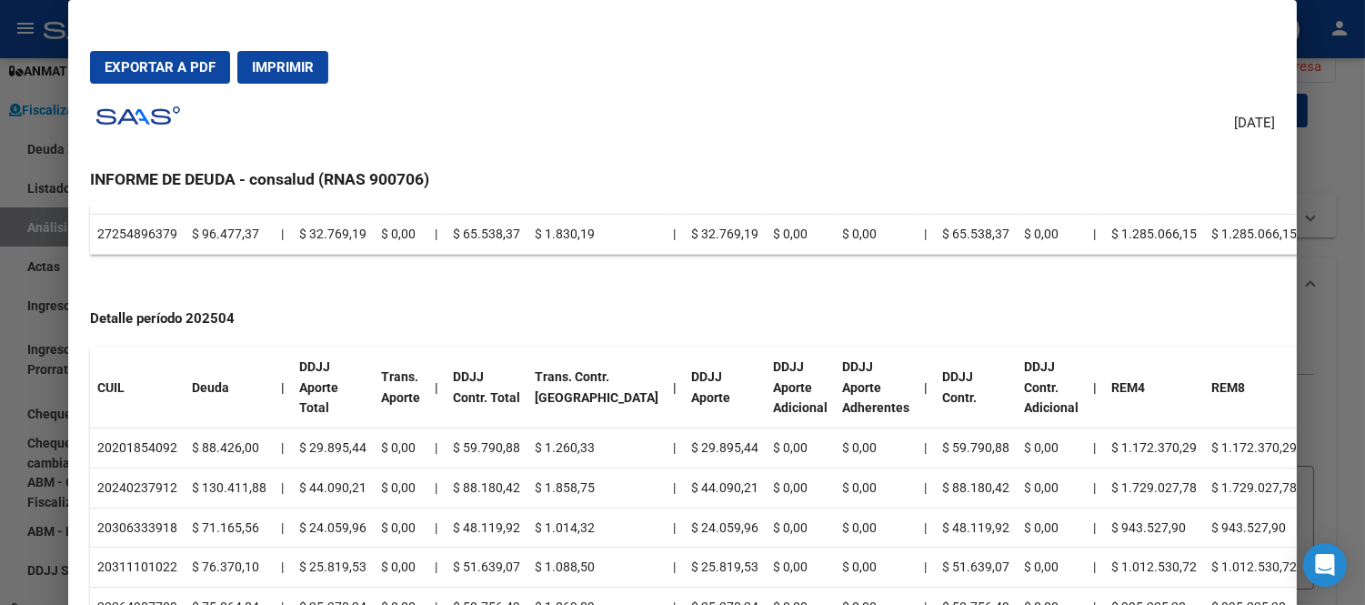
scroll to position [1350, 0]
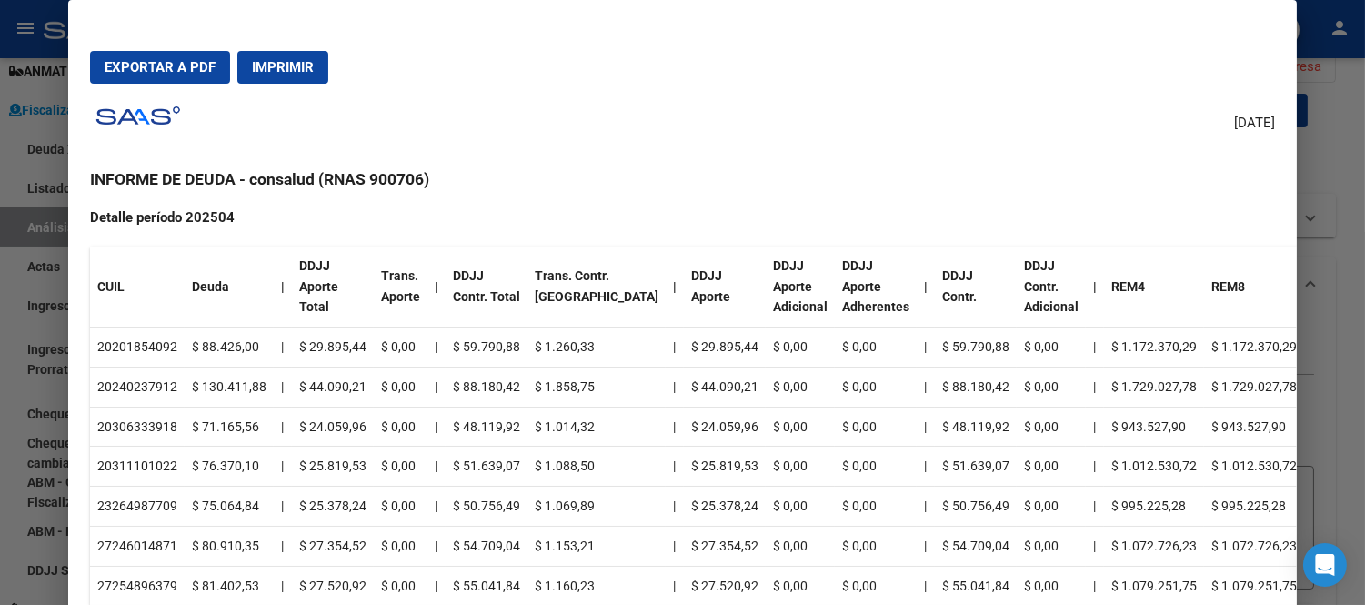
drag, startPoint x: 104, startPoint y: 347, endPoint x: 147, endPoint y: 347, distance: 43.7
click at [162, 347] on td "20201854092" at bounding box center [137, 347] width 95 height 40
copy td "20201854092"
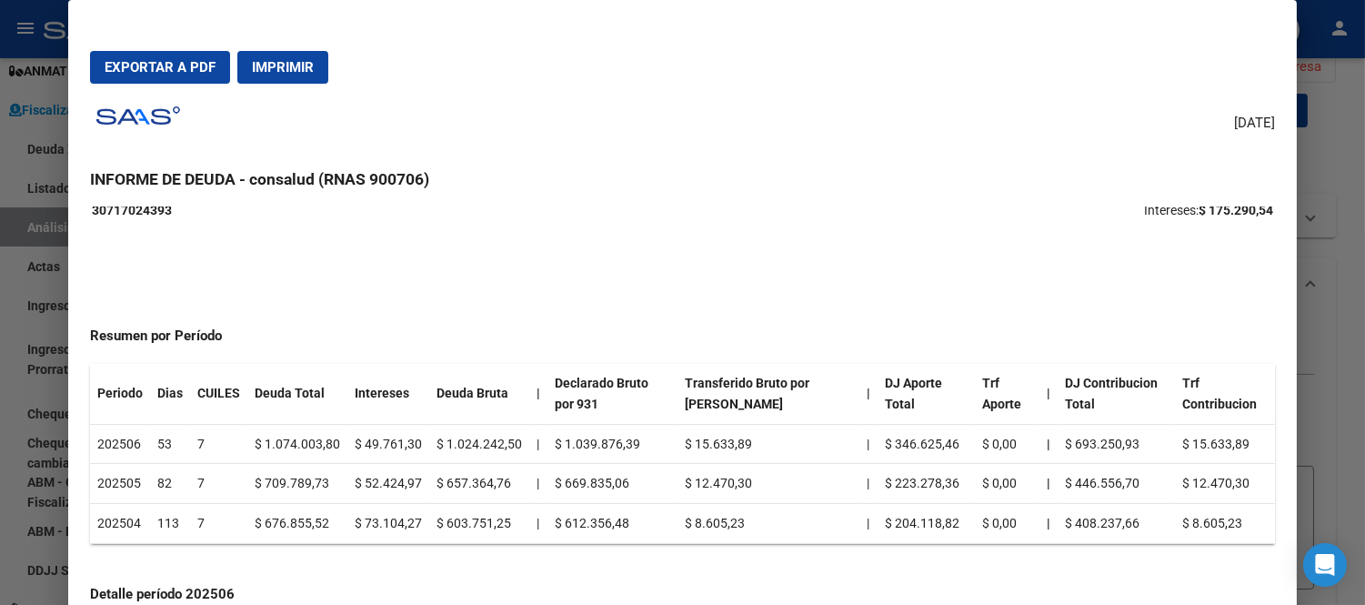
scroll to position [0, 0]
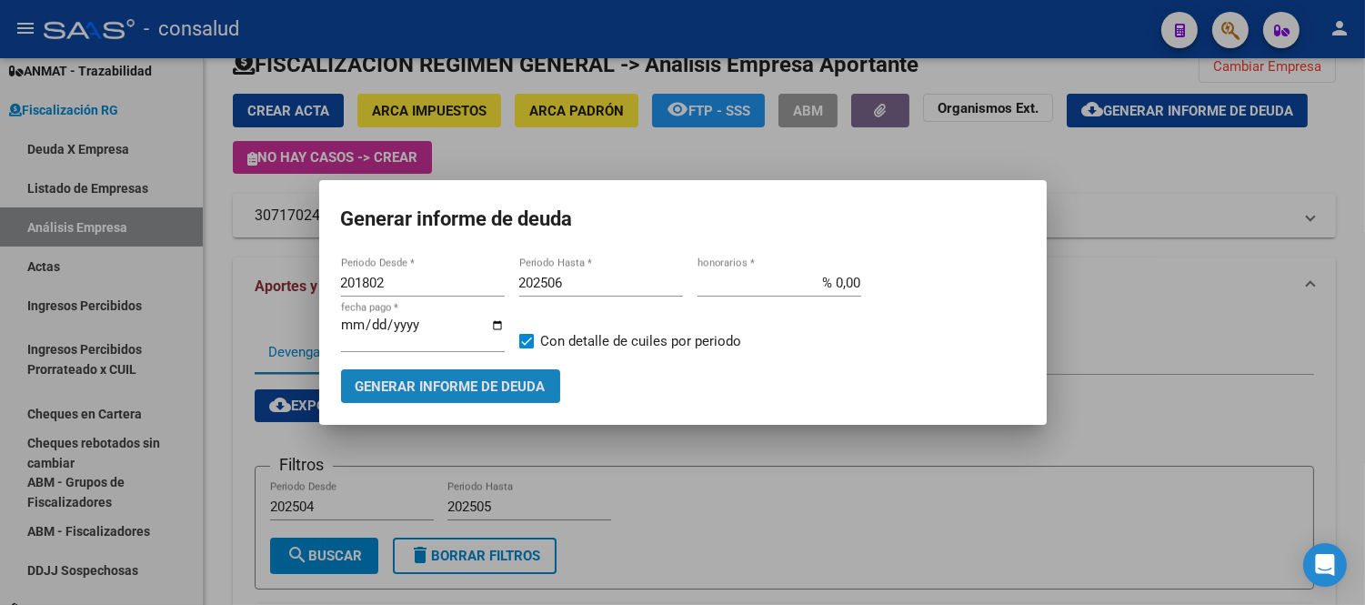
click at [441, 384] on span "Generar informe de deuda" at bounding box center [451, 386] width 190 height 16
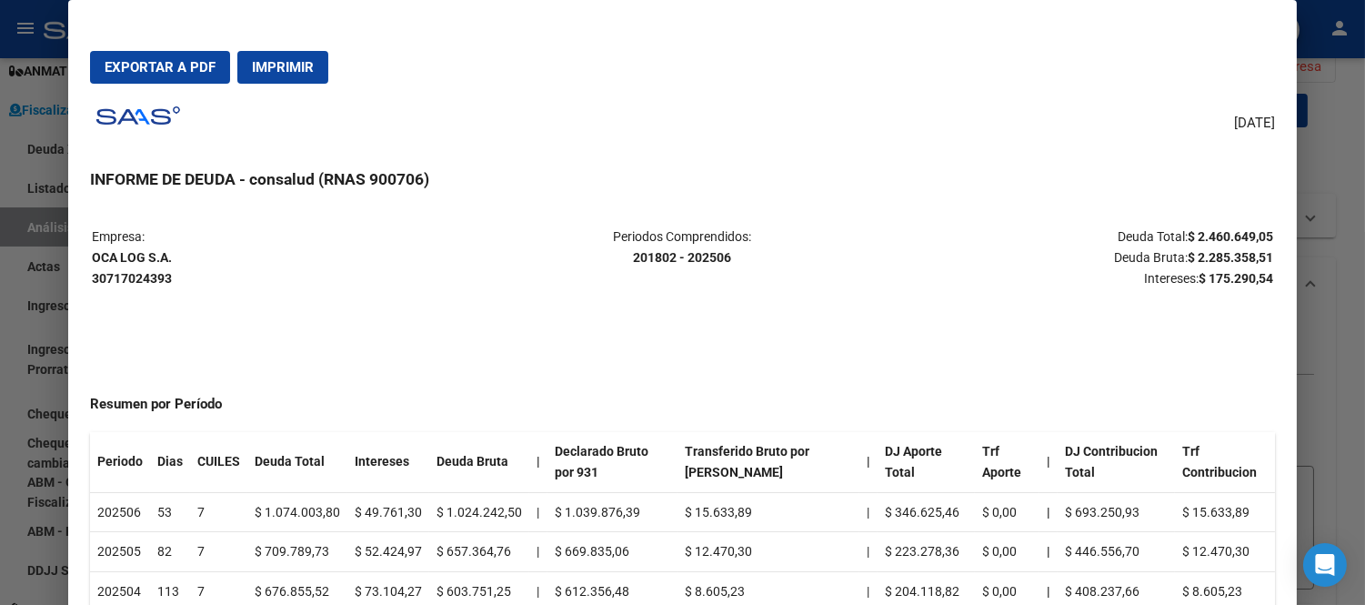
click at [148, 64] on span "Exportar a PDF" at bounding box center [160, 67] width 111 height 16
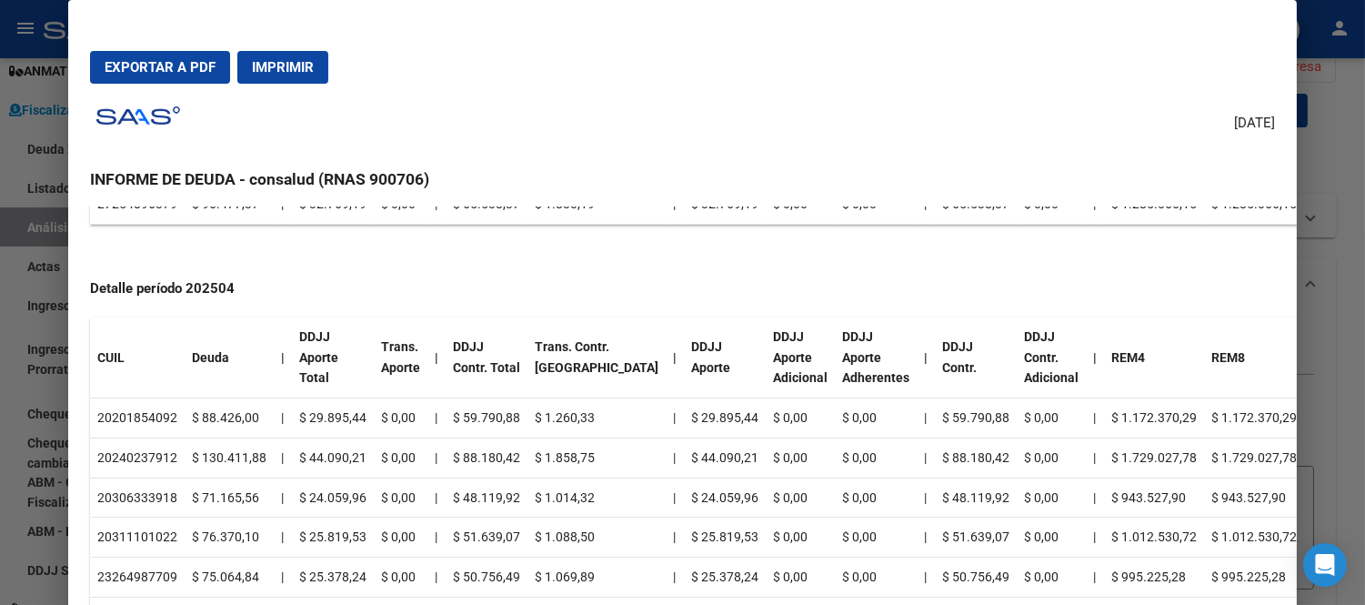
scroll to position [1350, 0]
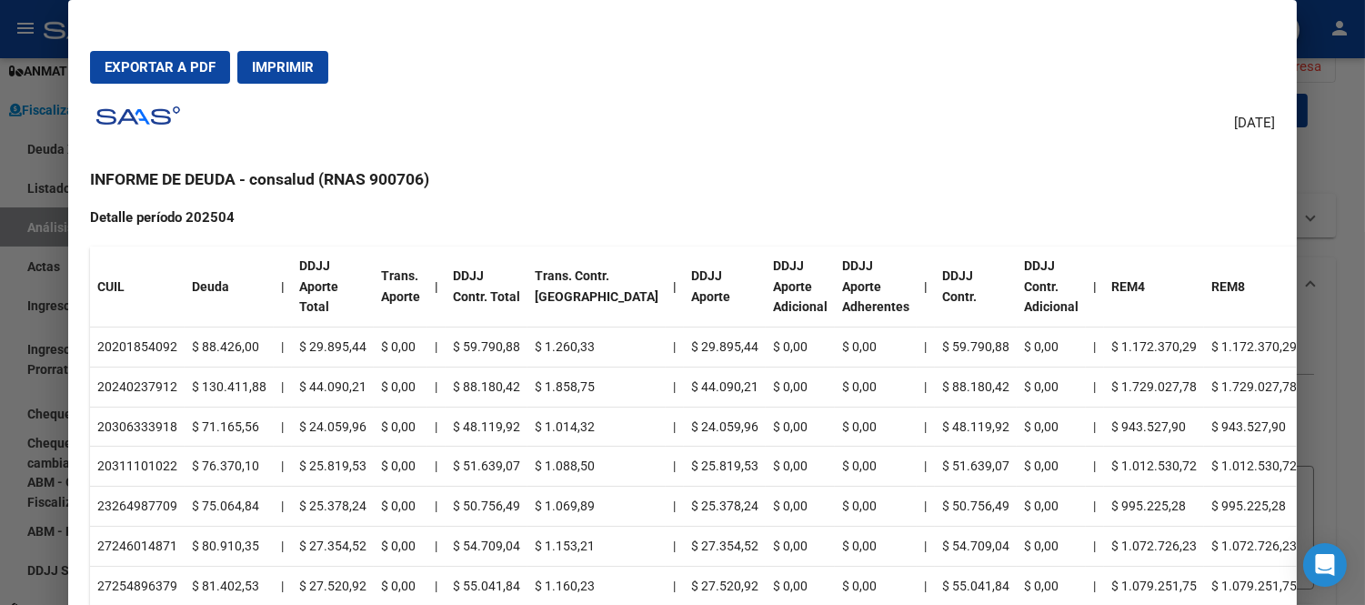
drag, startPoint x: 493, startPoint y: 343, endPoint x: 492, endPoint y: 307, distance: 35.5
click at [493, 339] on td "$ 59.790,88" at bounding box center [487, 347] width 82 height 40
drag, startPoint x: 333, startPoint y: 373, endPoint x: 337, endPoint y: 364, distance: 10.2
click at [337, 364] on table "CUIL Deuda | DDJJ Aporte Total Trans. Aporte | DDJJ Contr. Total Trans. Contr. …" at bounding box center [697, 426] width 1214 height 360
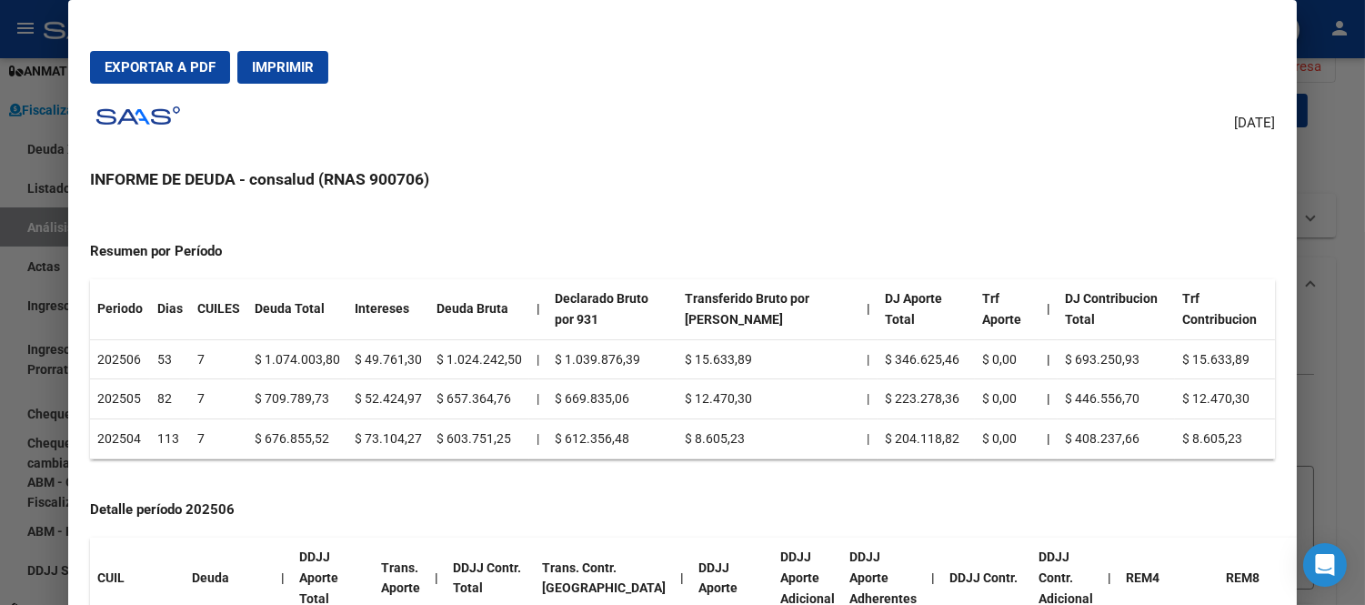
scroll to position [0, 0]
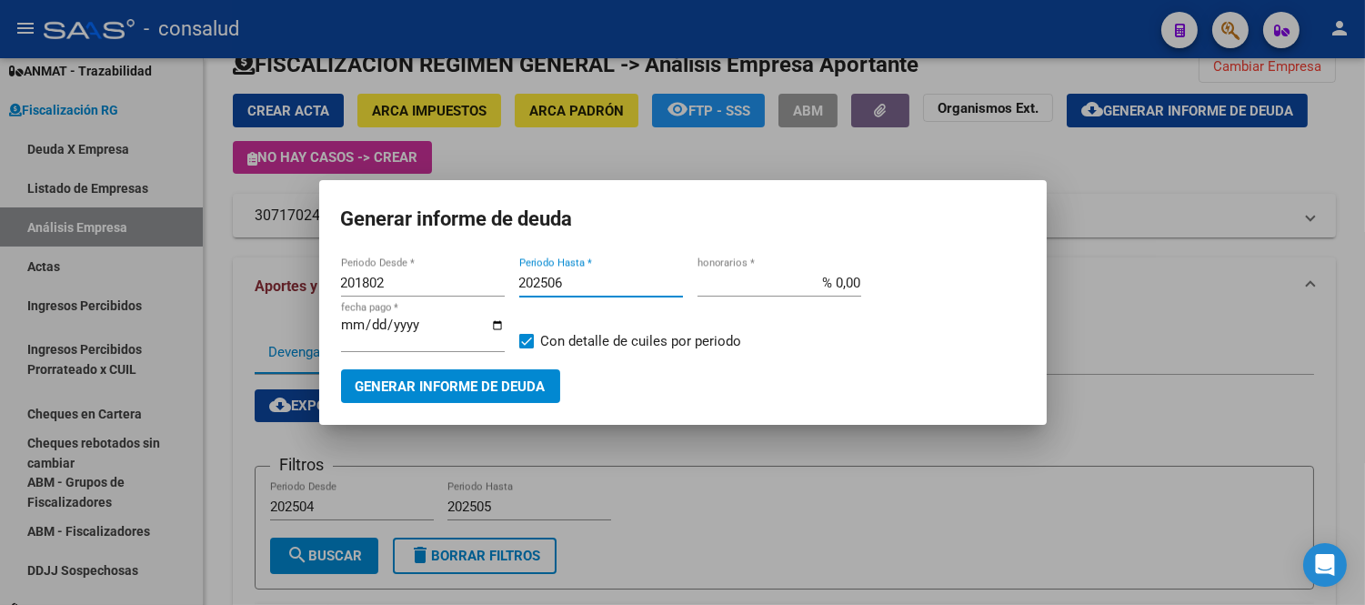
click at [571, 285] on input "202506" at bounding box center [601, 283] width 164 height 16
type input "202505"
drag, startPoint x: 406, startPoint y: 282, endPoint x: 407, endPoint y: 259, distance: 22.8
click at [406, 279] on input "201802" at bounding box center [423, 283] width 164 height 16
type input "202504"
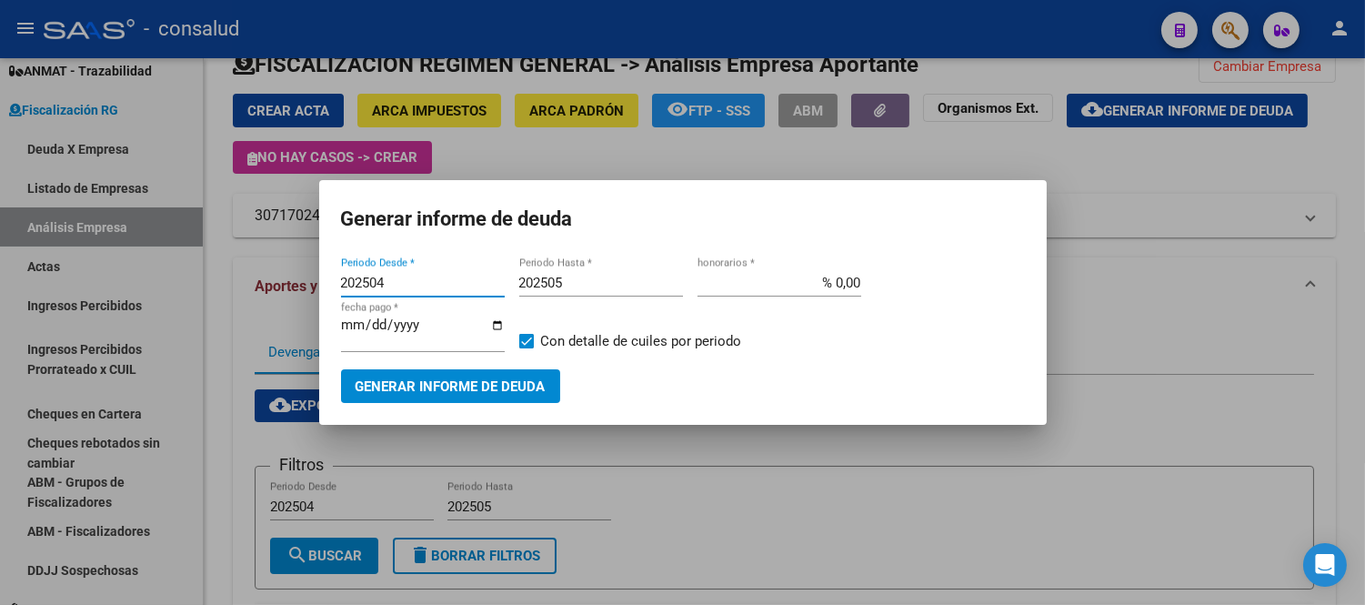
click at [394, 395] on button "Generar informe de deuda" at bounding box center [450, 386] width 219 height 34
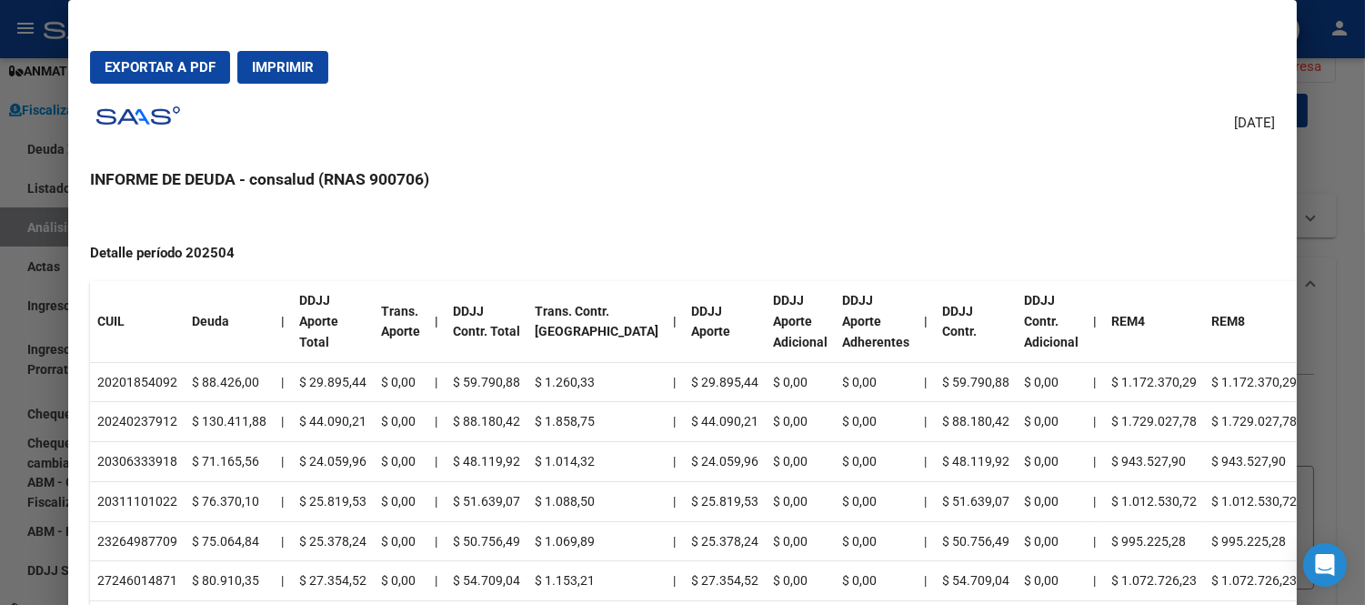
scroll to position [857, 0]
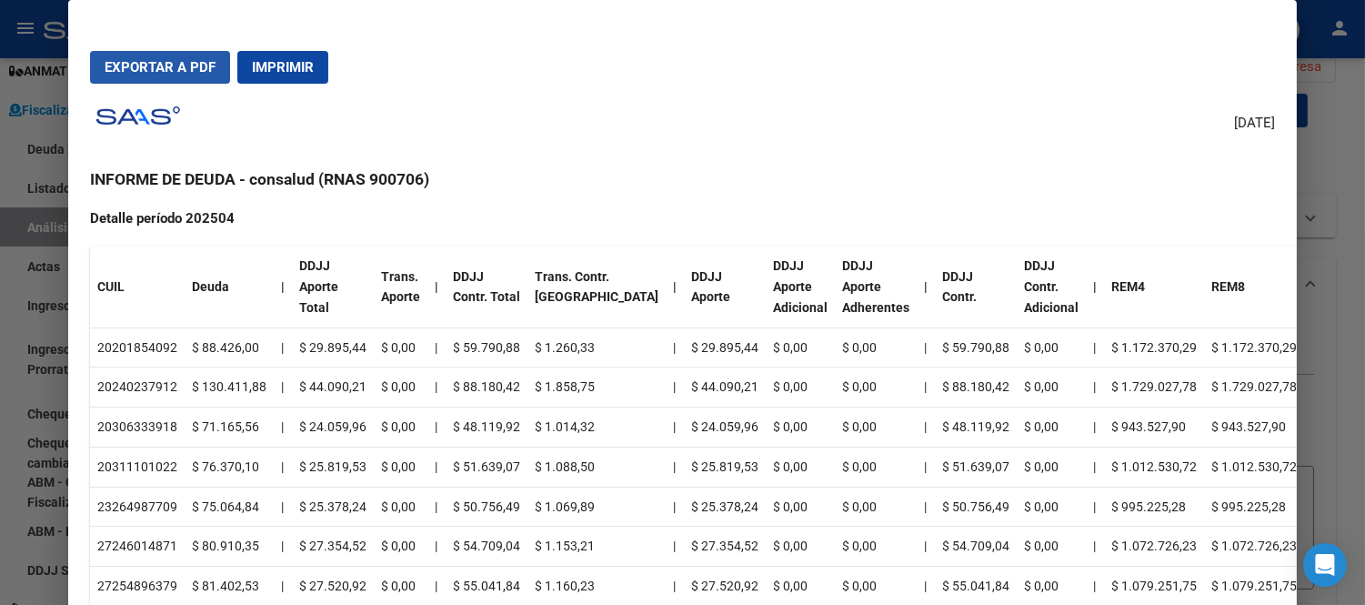
click at [169, 66] on span "Exportar a PDF" at bounding box center [160, 67] width 111 height 16
